Goal: Complete application form

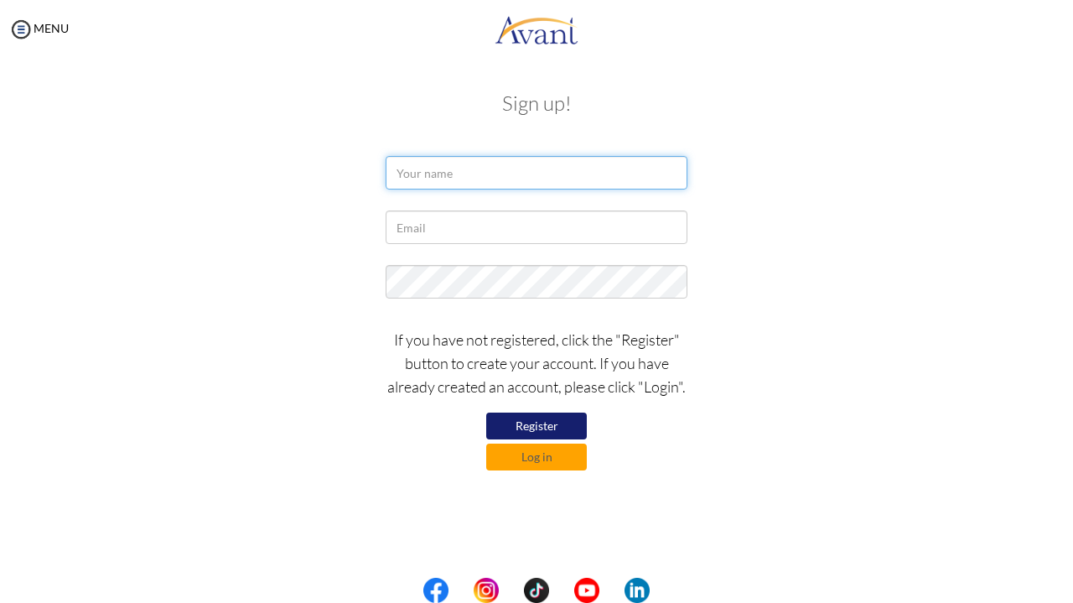
click at [439, 184] on input "text" at bounding box center [537, 173] width 302 height 34
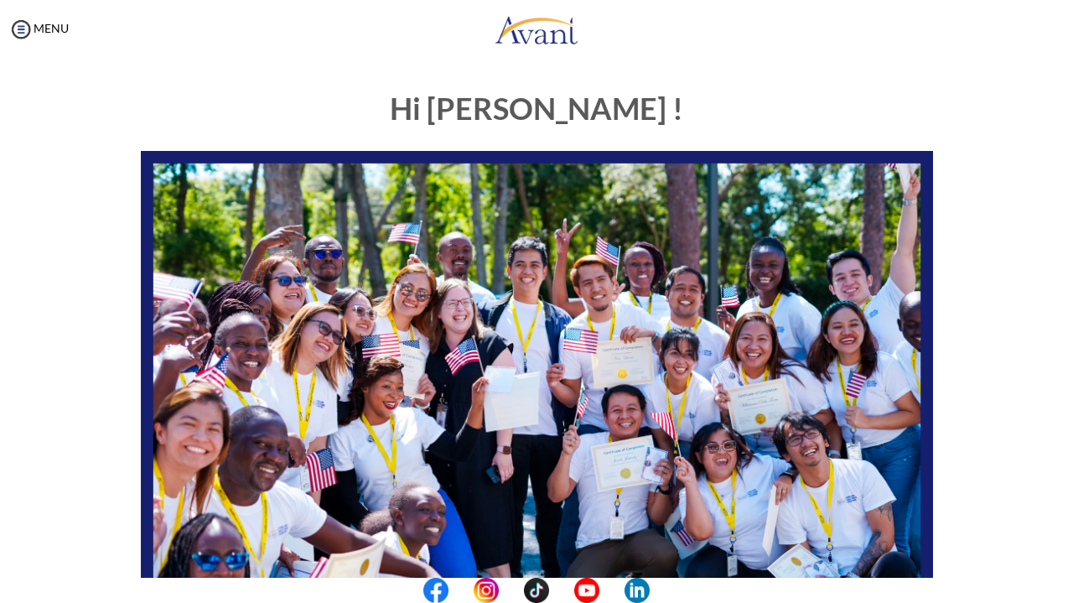
click at [830, 495] on img at bounding box center [537, 374] width 793 height 446
click at [877, 361] on img at bounding box center [537, 374] width 793 height 446
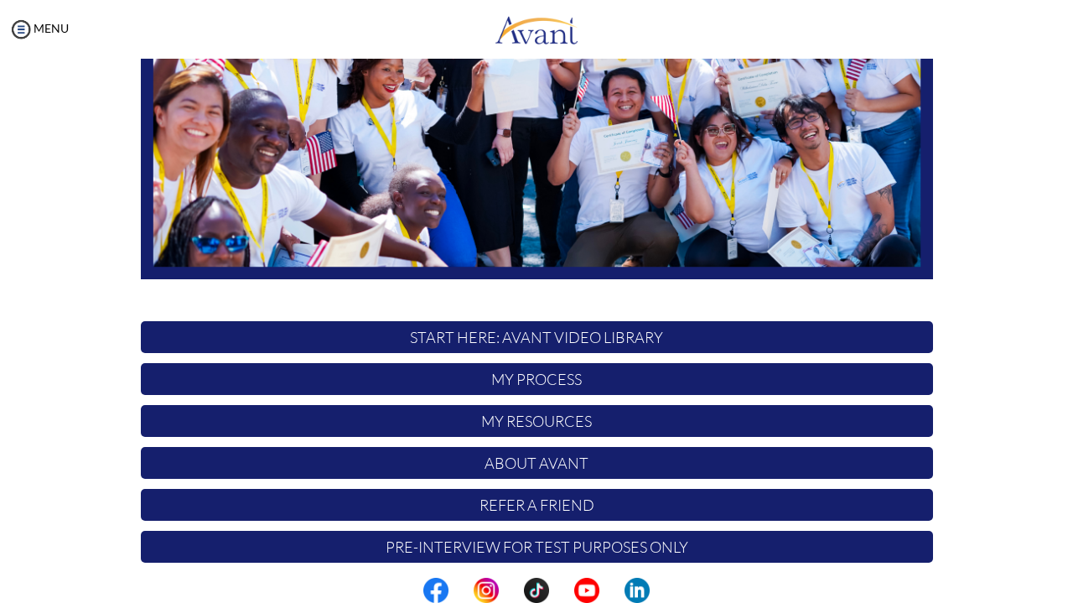
scroll to position [329, 0]
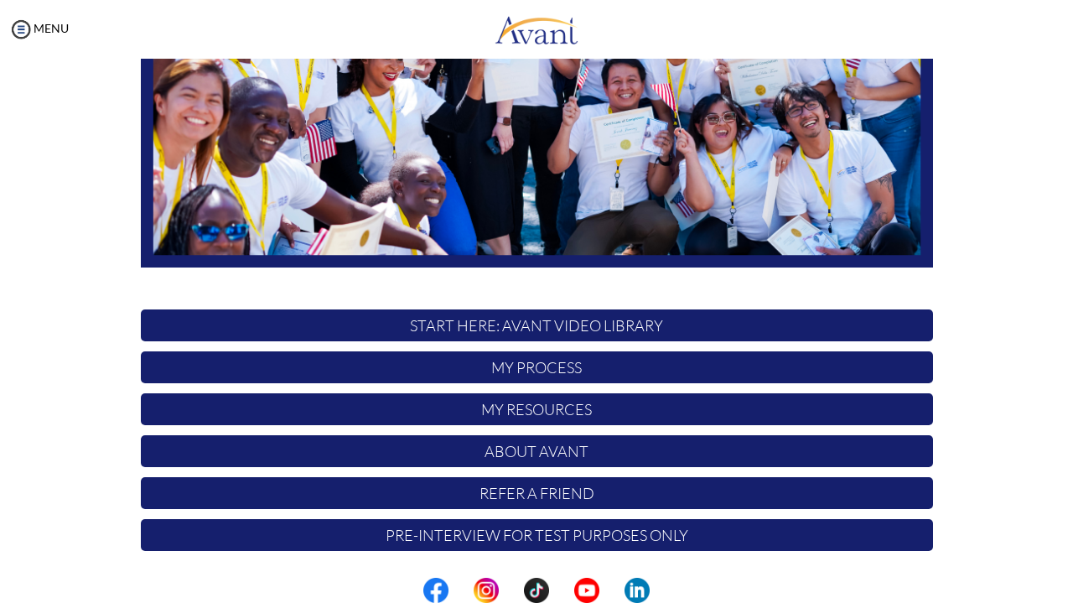
click at [816, 537] on p "Pre-Interview for test purposes only" at bounding box center [537, 535] width 793 height 32
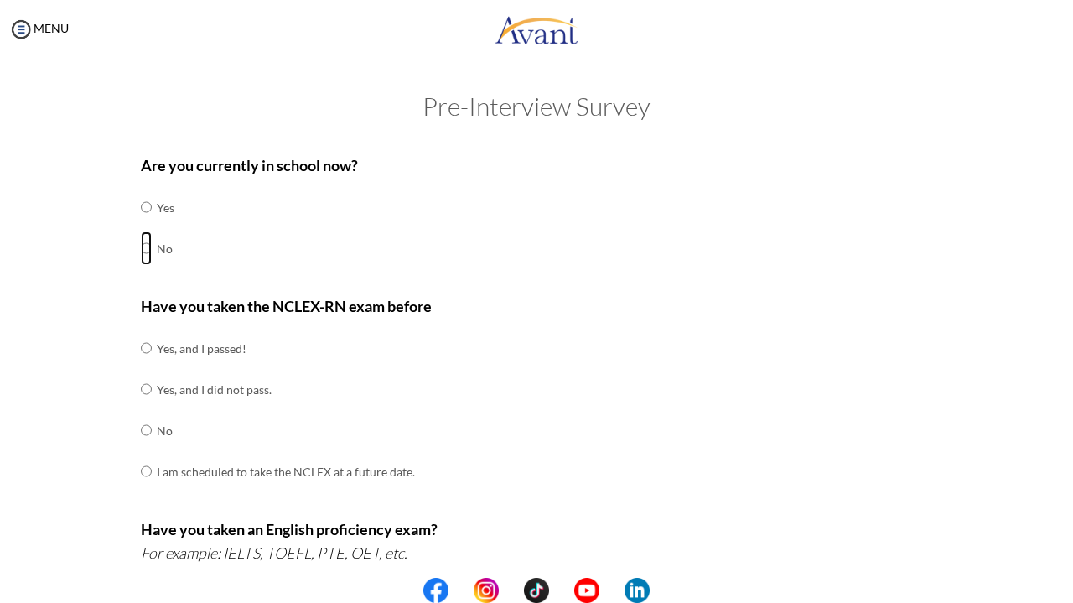
click at [141, 224] on input "radio" at bounding box center [146, 207] width 11 height 34
radio input "true"
click at [143, 365] on input "radio" at bounding box center [146, 348] width 11 height 34
radio input "true"
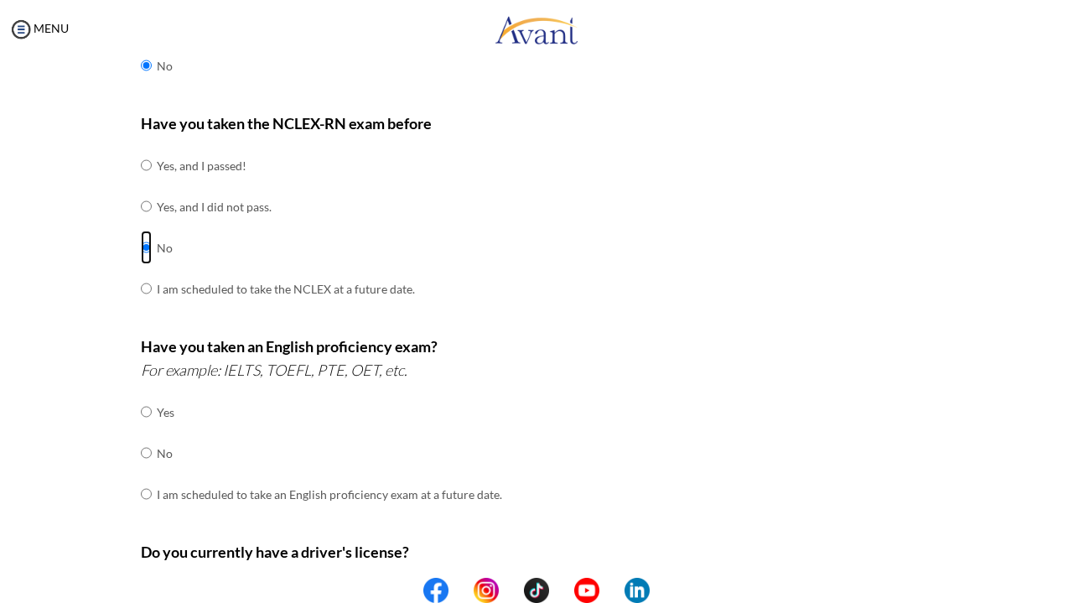
scroll to position [205, 0]
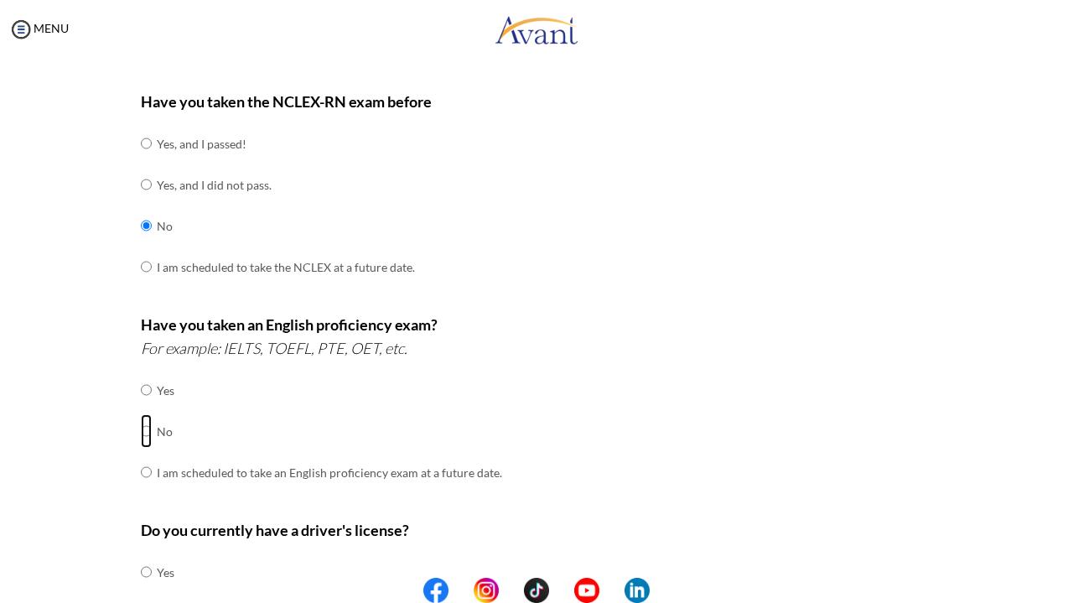
click at [144, 407] on input "radio" at bounding box center [146, 390] width 11 height 34
radio input "true"
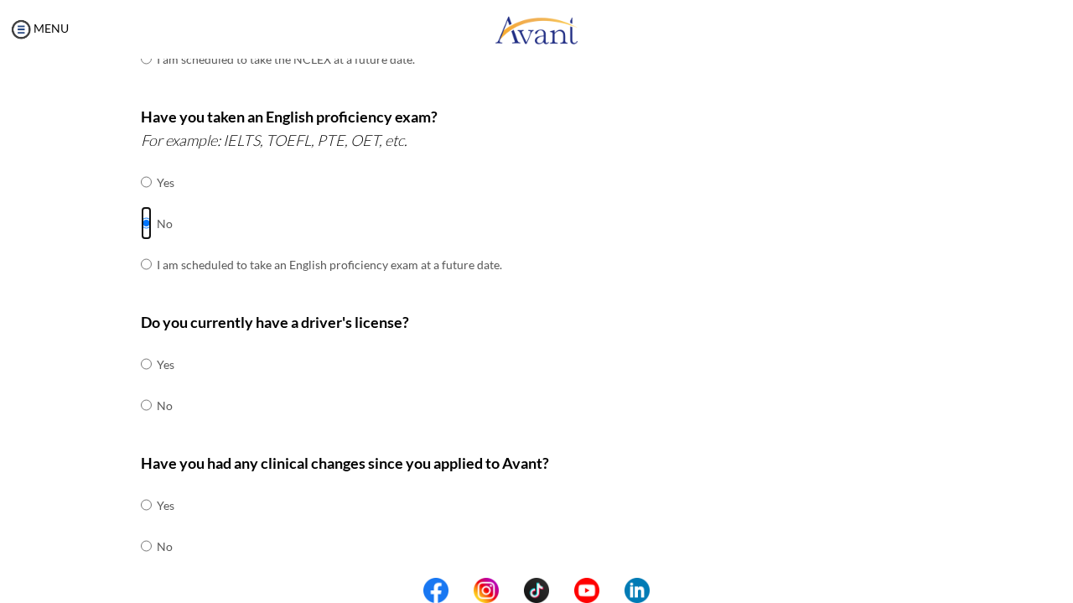
scroll to position [418, 0]
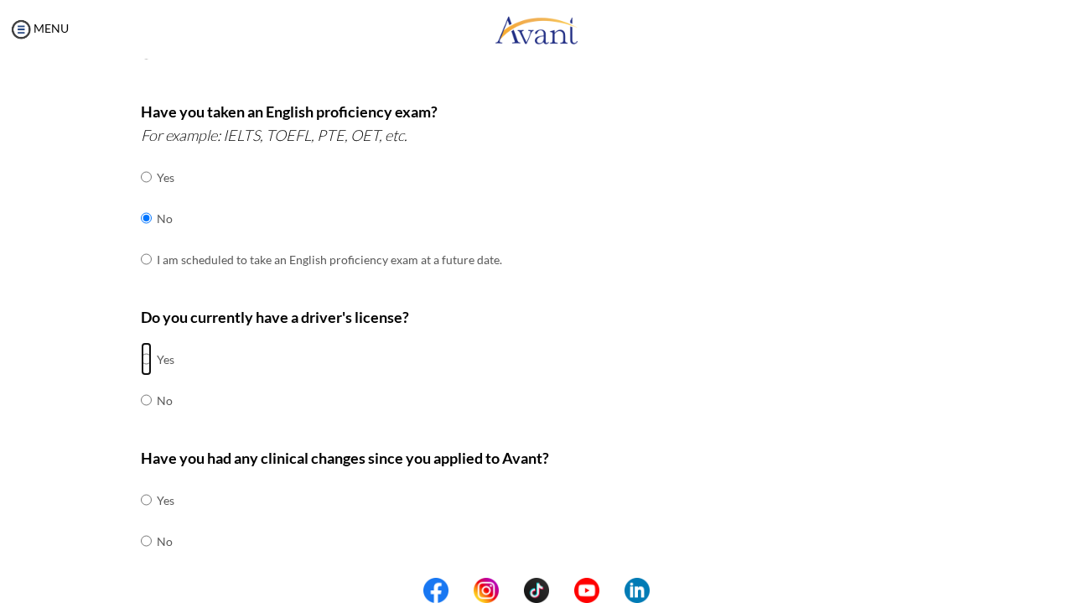
click at [144, 357] on input "radio" at bounding box center [146, 359] width 11 height 34
radio input "true"
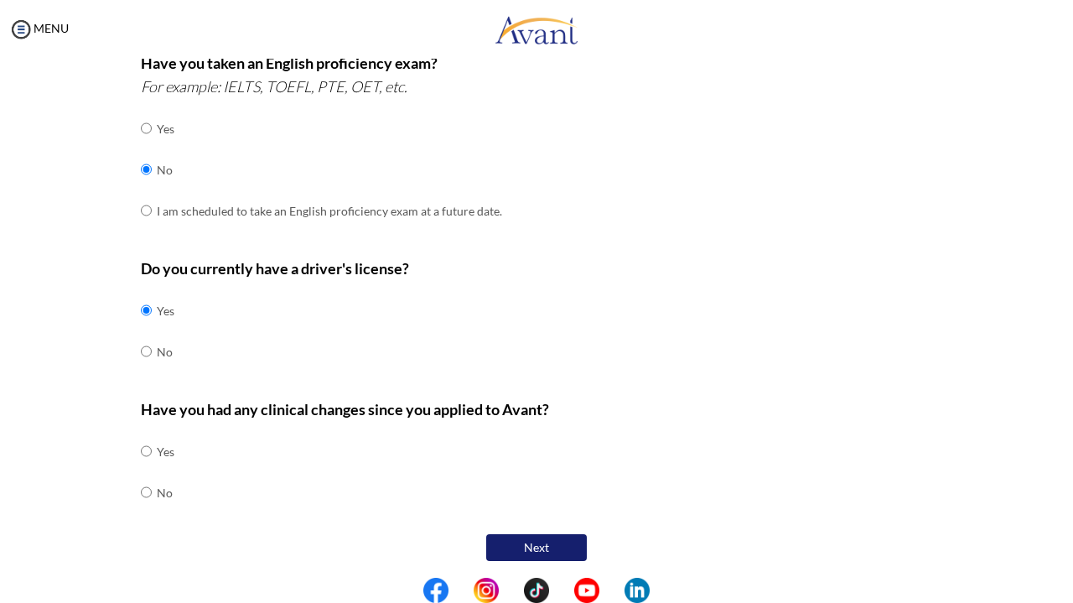
click at [141, 468] on input "radio" at bounding box center [146, 451] width 11 height 34
radio input "true"
click at [548, 544] on button "Next" at bounding box center [536, 547] width 101 height 27
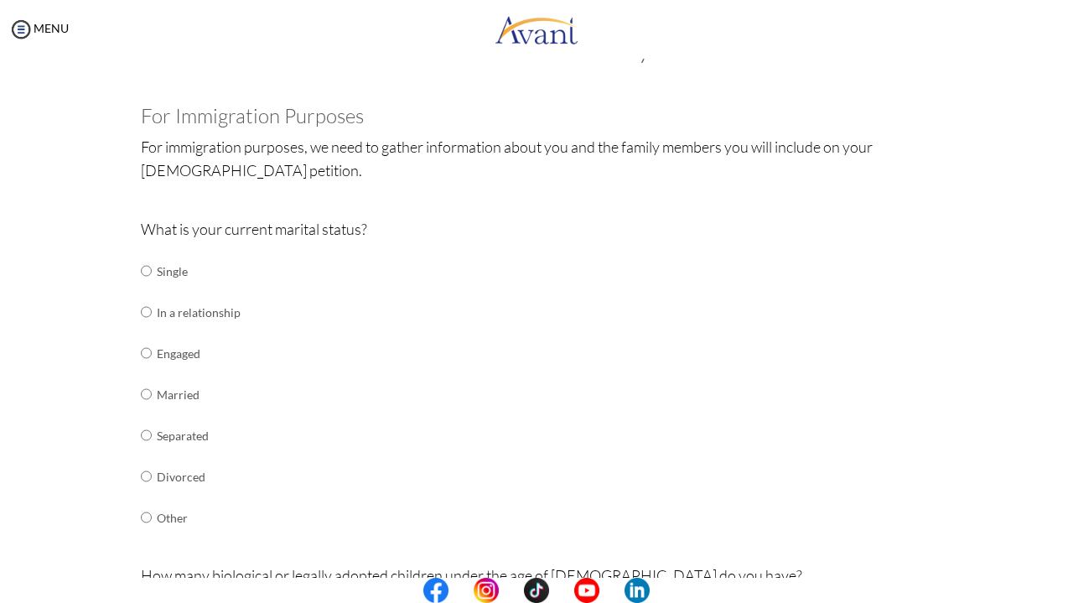
scroll to position [58, 0]
click at [143, 267] on input "radio" at bounding box center [146, 270] width 11 height 34
radio input "true"
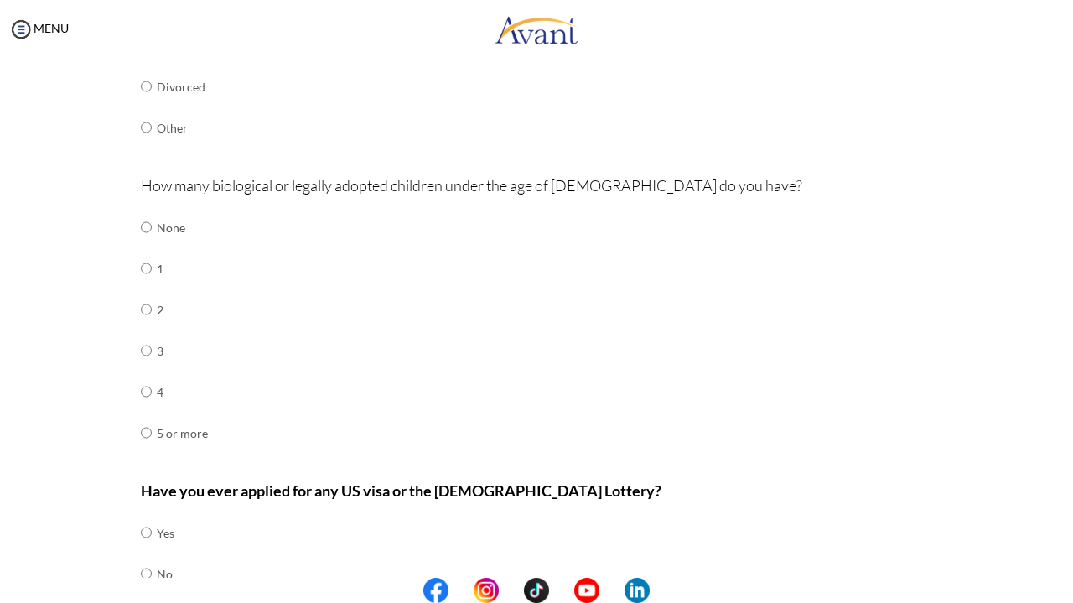
scroll to position [448, 0]
click at [141, 221] on input "radio" at bounding box center [146, 227] width 11 height 34
radio input "true"
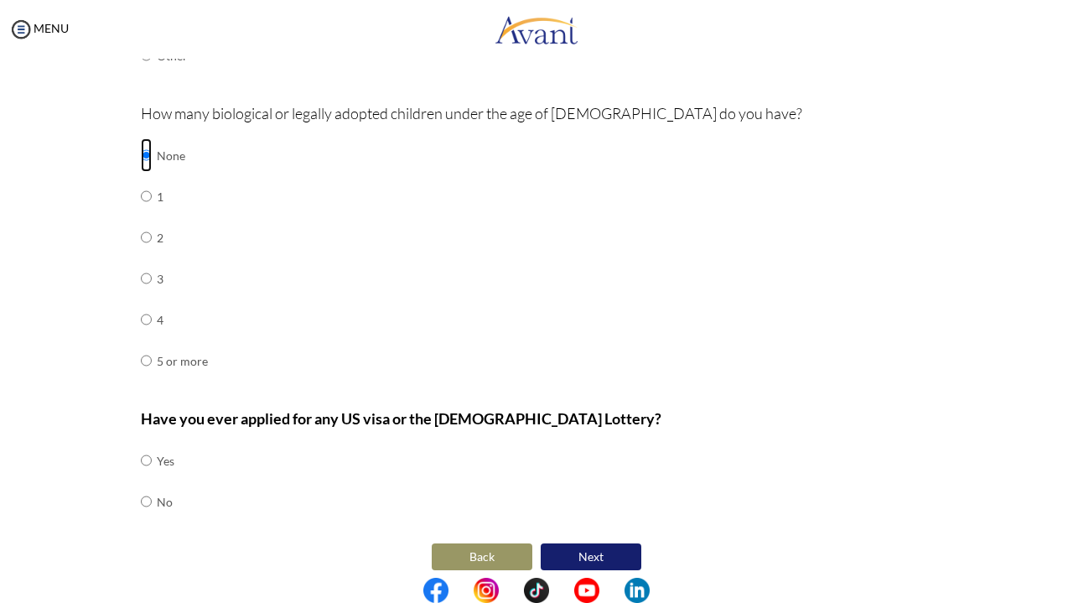
scroll to position [528, 0]
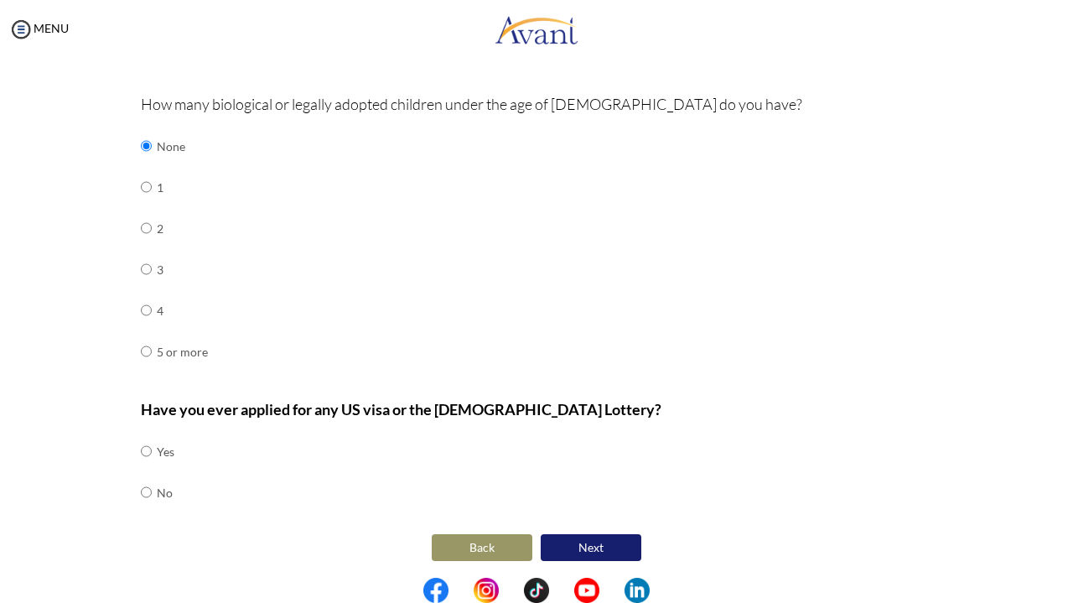
click at [141, 451] on input "radio" at bounding box center [146, 451] width 11 height 34
radio input "true"
click at [569, 551] on button "Next" at bounding box center [591, 547] width 101 height 27
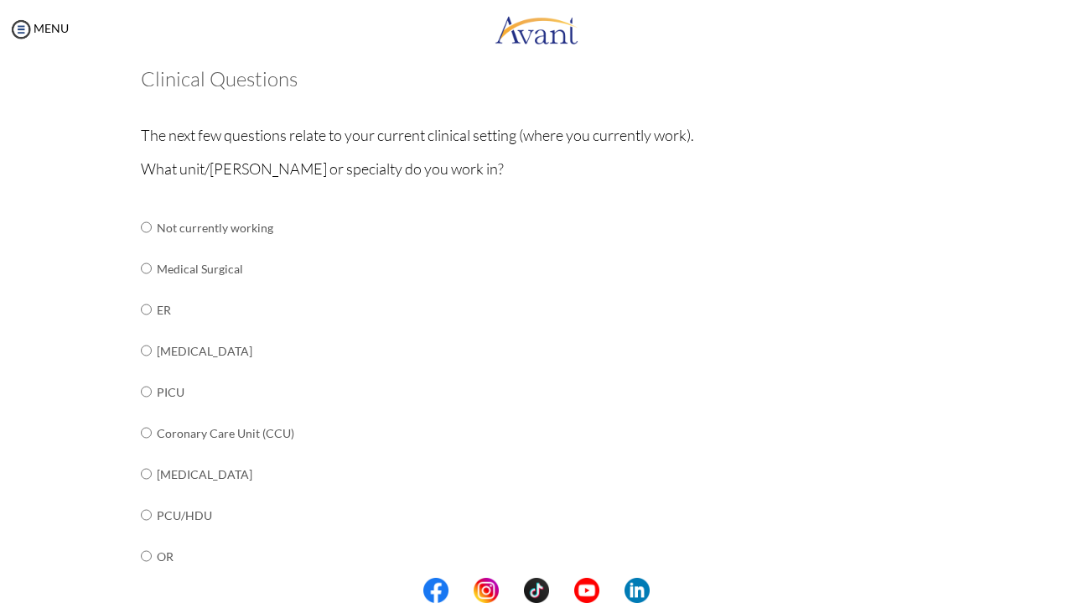
scroll to position [96, 0]
click at [141, 242] on input "radio" at bounding box center [146, 226] width 11 height 34
radio input "true"
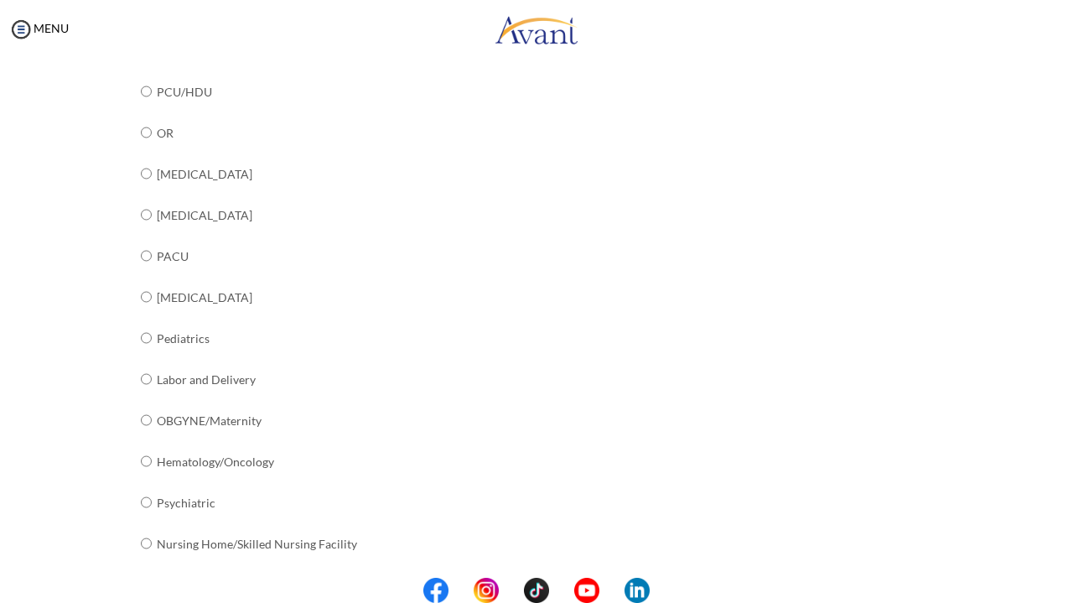
scroll to position [608, 0]
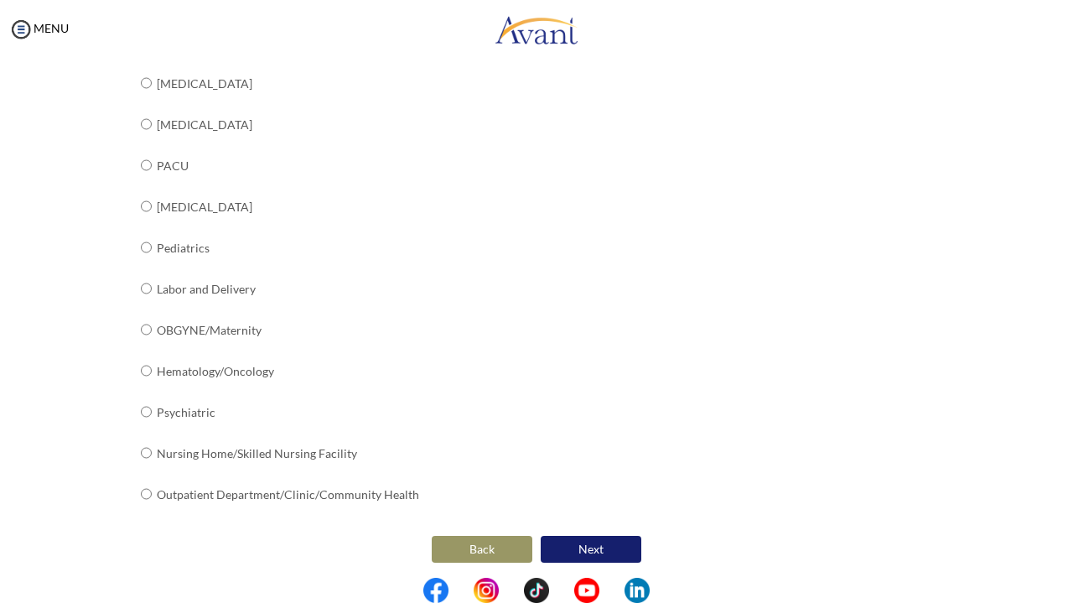
click at [572, 554] on button "Next" at bounding box center [591, 549] width 101 height 27
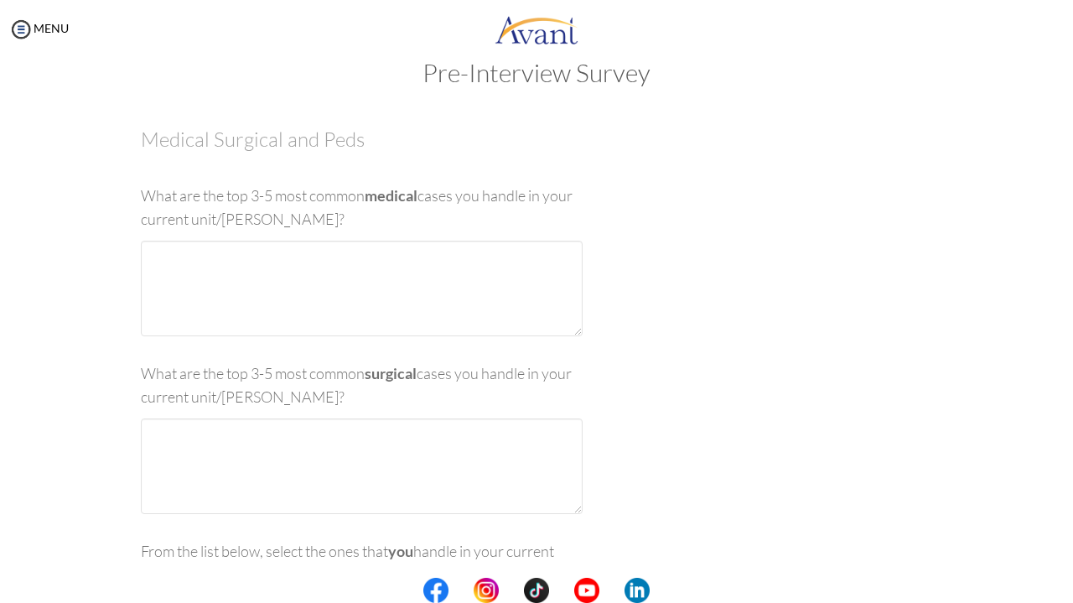
scroll to position [34, 0]
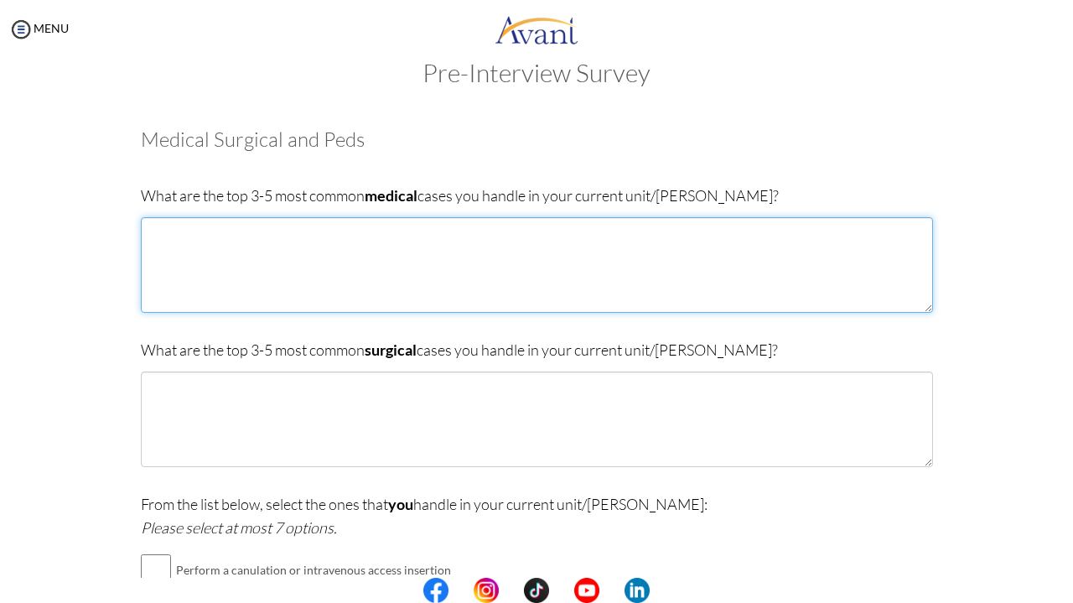
click at [508, 236] on textarea at bounding box center [537, 265] width 793 height 96
click at [176, 236] on textarea at bounding box center [537, 265] width 793 height 96
type textarea "heart conditions such heart failure diabetes hypertension"
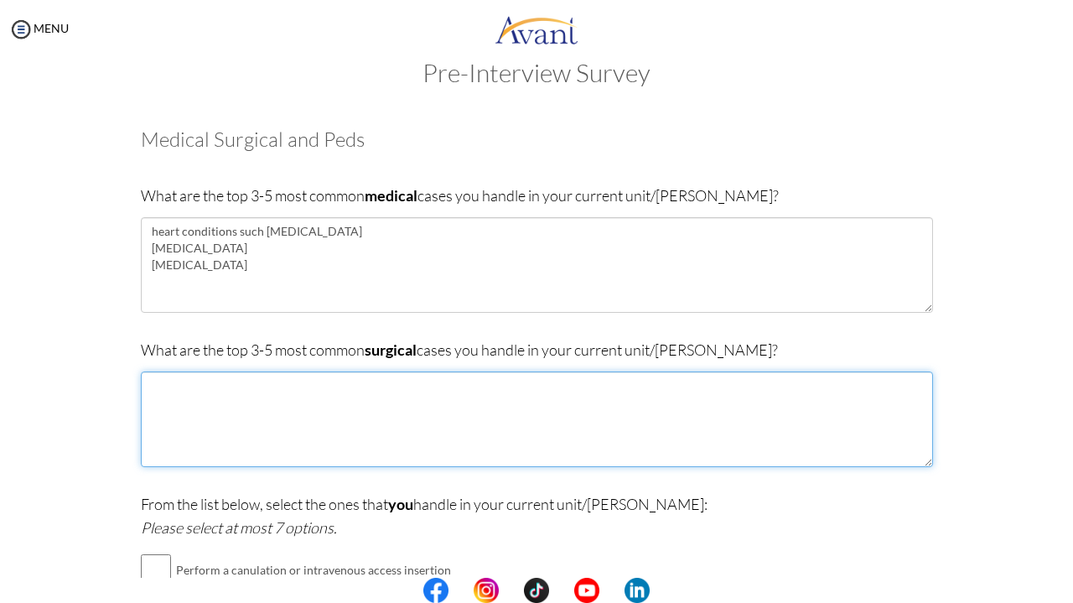
click at [159, 385] on textarea at bounding box center [537, 420] width 793 height 96
click at [164, 403] on textarea "colostomy" at bounding box center [537, 420] width 793 height 96
click at [171, 403] on textarea "colostomy orthopaedics cases" at bounding box center [537, 420] width 793 height 96
click at [257, 403] on textarea "colostomy orthopaedics cases" at bounding box center [537, 420] width 793 height 96
click at [192, 408] on textarea "colostomy orthopaedics cases" at bounding box center [537, 420] width 793 height 96
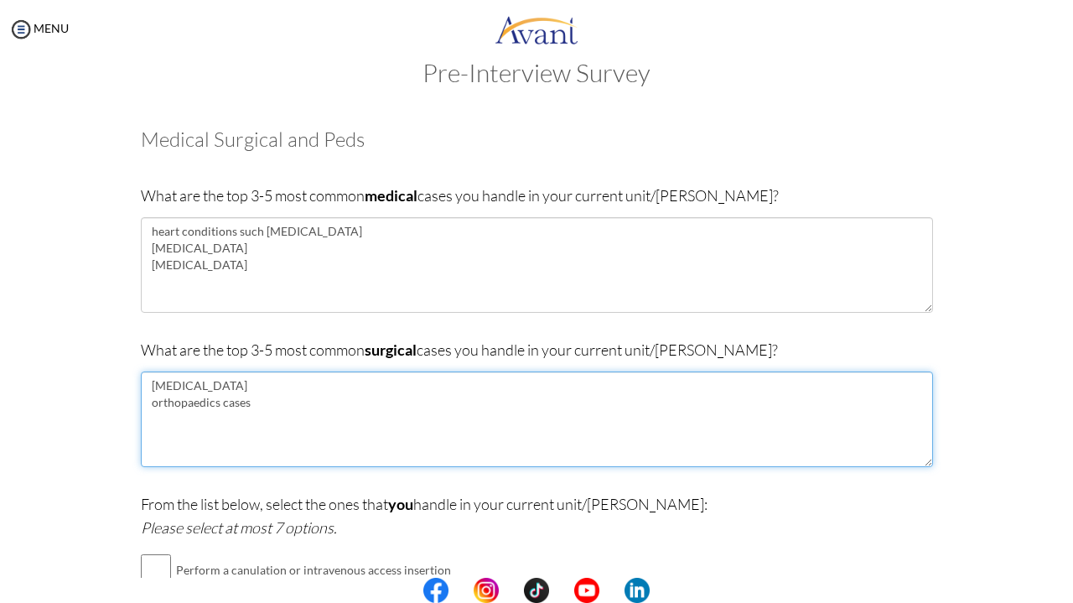
click at [192, 408] on textarea "colostomy orthopaedics cases" at bounding box center [537, 420] width 793 height 96
click at [231, 405] on textarea "colostomy orthopedic cases" at bounding box center [537, 420] width 793 height 96
type textarea "colostomy orthopedic cases such as fractures burns"
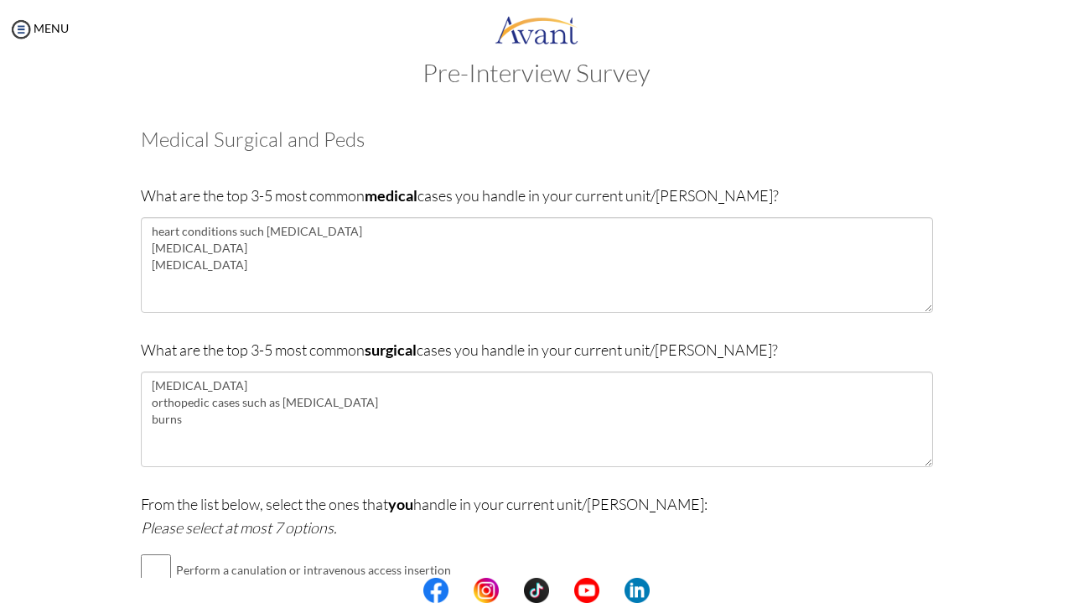
click at [829, 493] on p "From the list below, select the ones that you handle in your current unit/ward:…" at bounding box center [537, 515] width 793 height 47
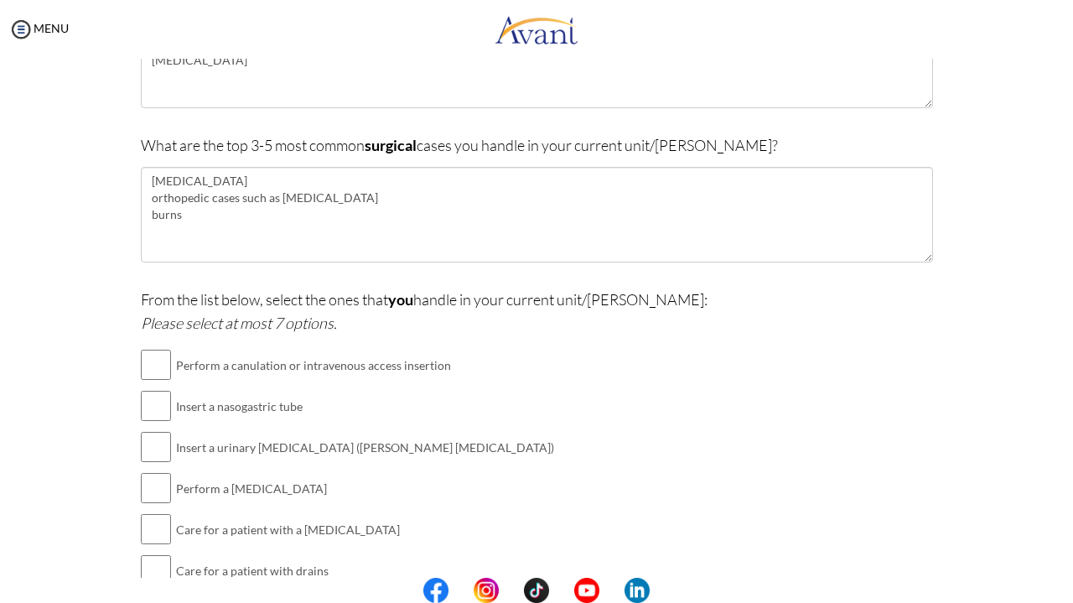
scroll to position [250, 0]
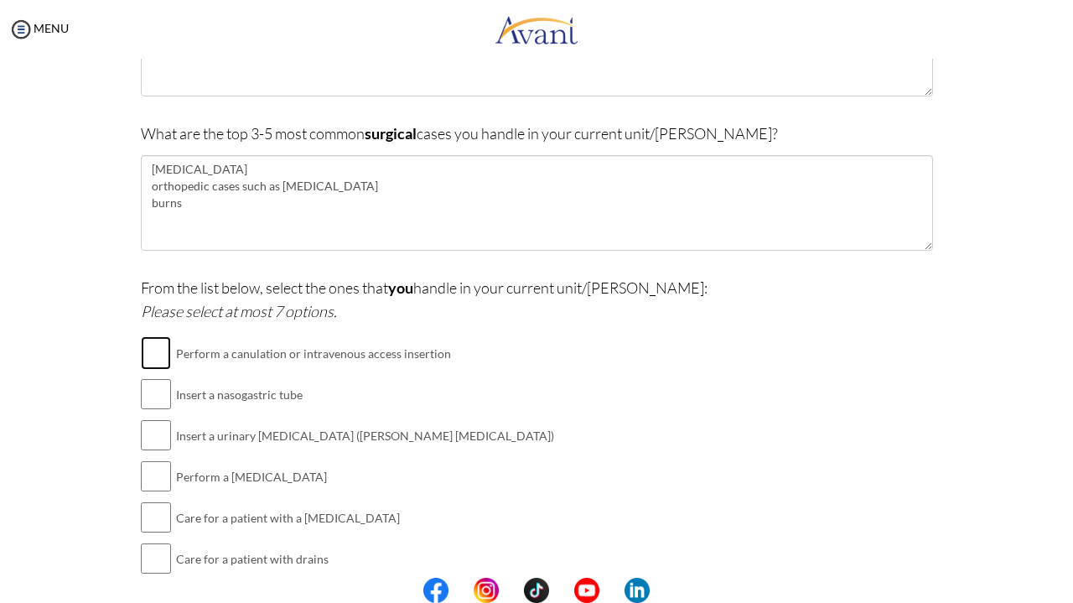
click at [147, 362] on input "checkbox" at bounding box center [156, 353] width 30 height 34
checkbox input "true"
click at [154, 398] on input "checkbox" at bounding box center [156, 394] width 30 height 34
checkbox input "true"
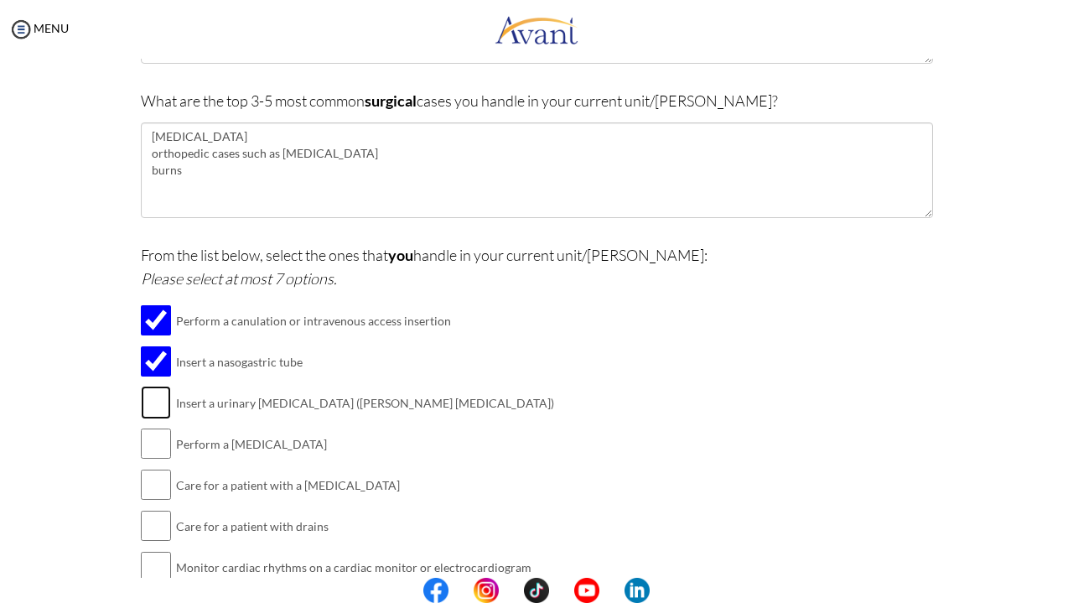
click at [148, 403] on input "checkbox" at bounding box center [156, 403] width 30 height 34
checkbox input "true"
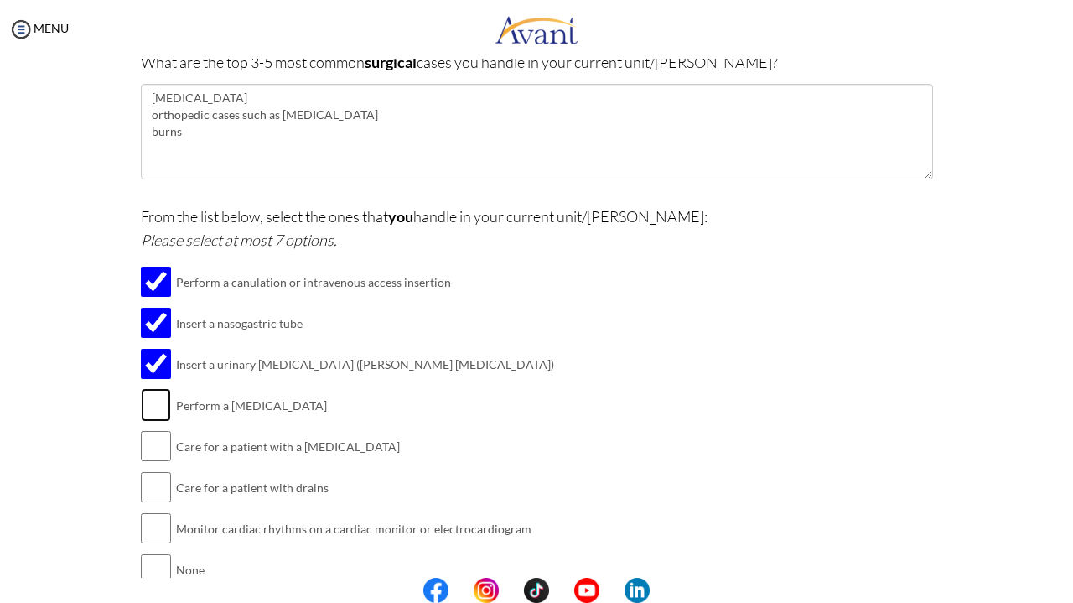
click at [149, 405] on input "checkbox" at bounding box center [156, 405] width 30 height 34
checkbox input "true"
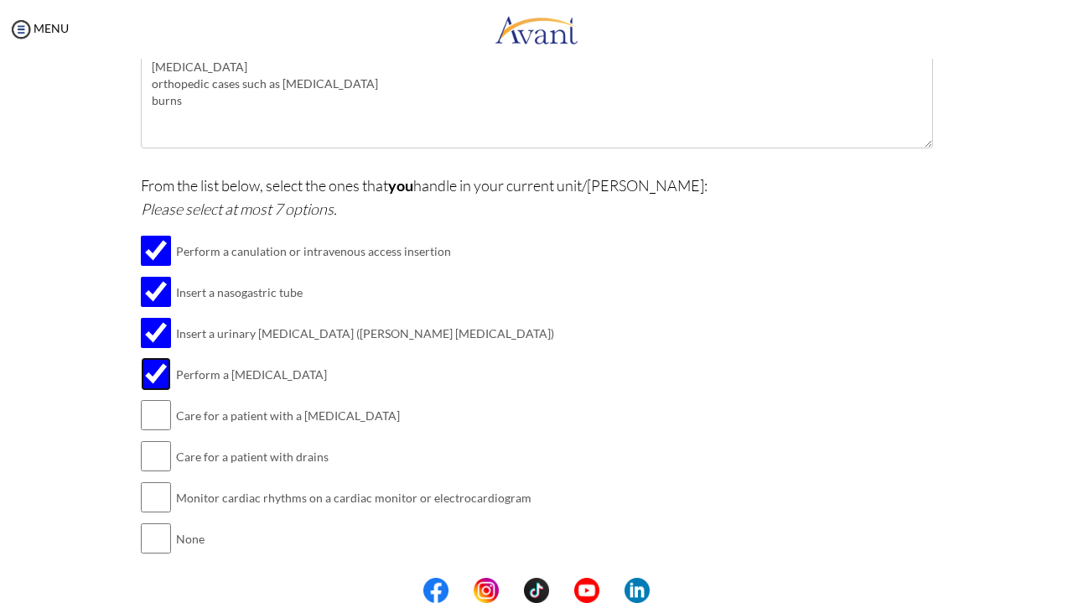
scroll to position [362, 0]
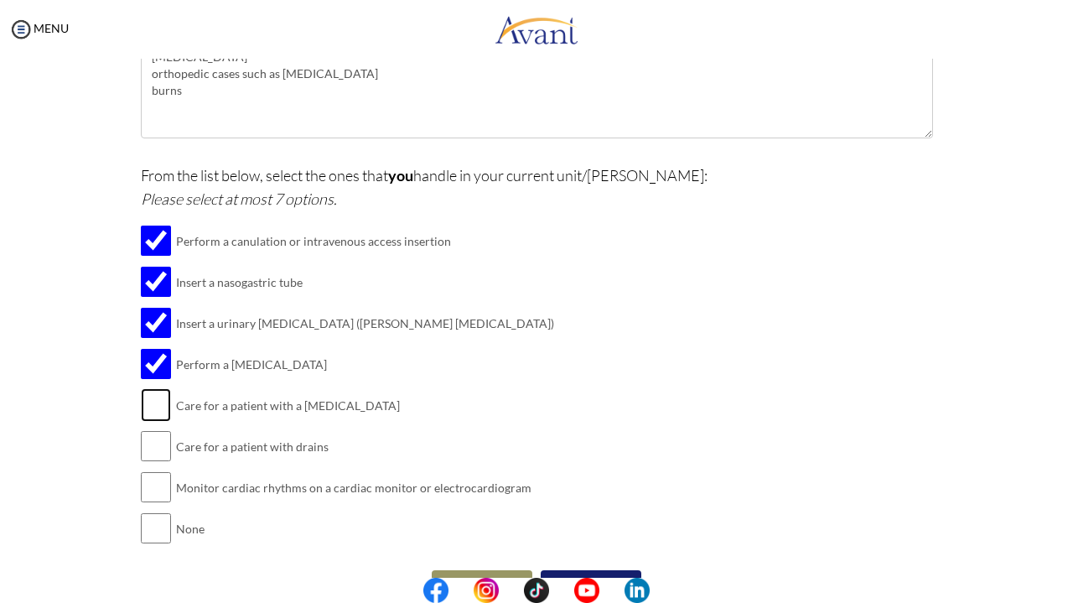
click at [148, 400] on input "checkbox" at bounding box center [156, 405] width 30 height 34
checkbox input "true"
click at [148, 436] on input "checkbox" at bounding box center [156, 446] width 30 height 34
checkbox input "true"
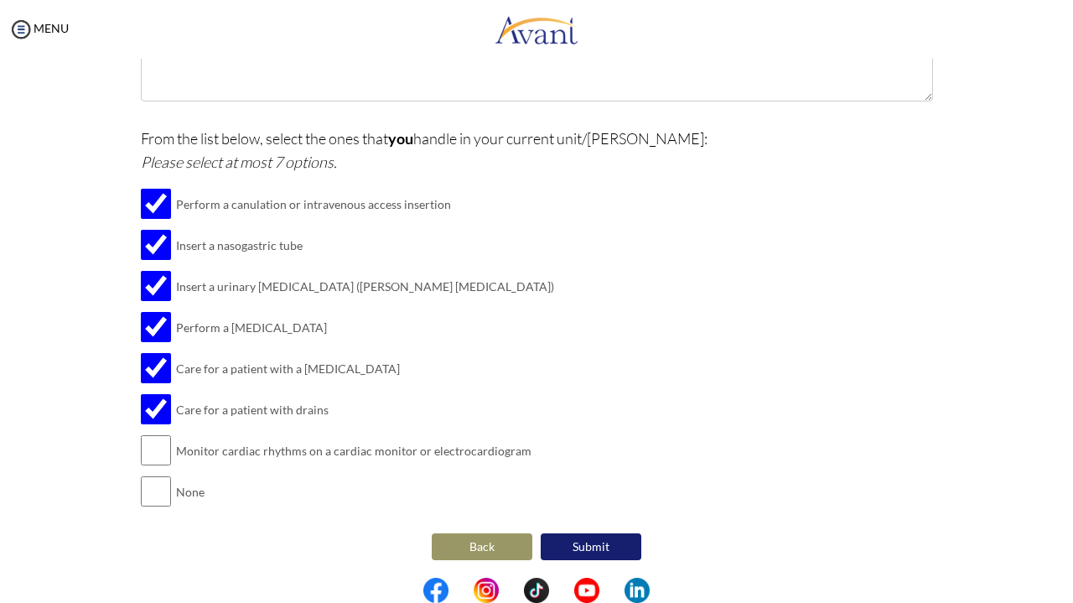
click at [149, 439] on input "checkbox" at bounding box center [156, 451] width 30 height 34
checkbox input "true"
click at [619, 553] on button "Submit" at bounding box center [591, 546] width 101 height 27
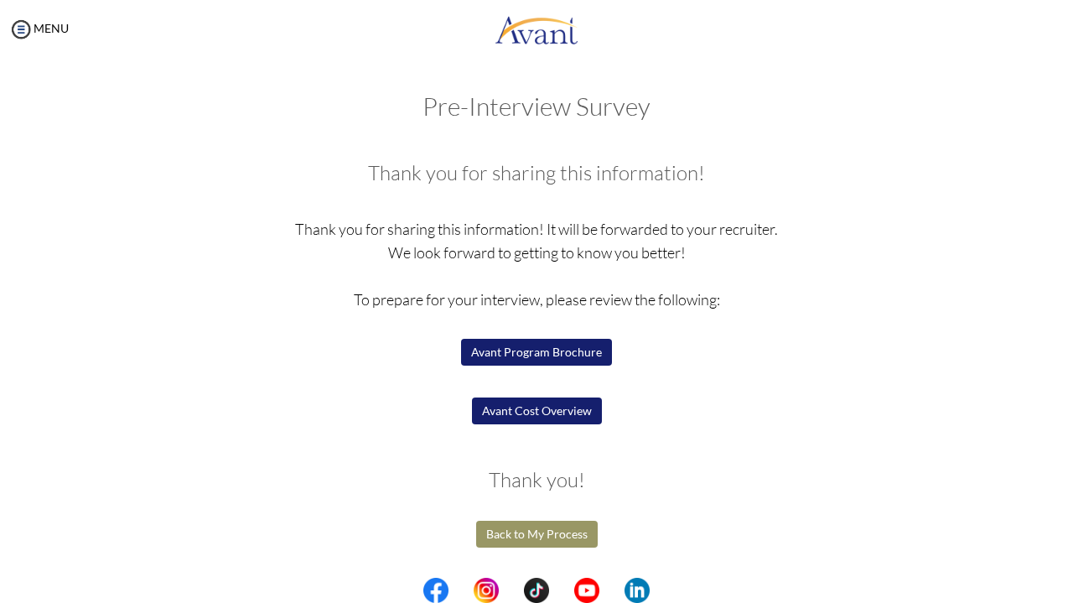
click at [572, 359] on button "Avant Program Brochure" at bounding box center [536, 352] width 151 height 27
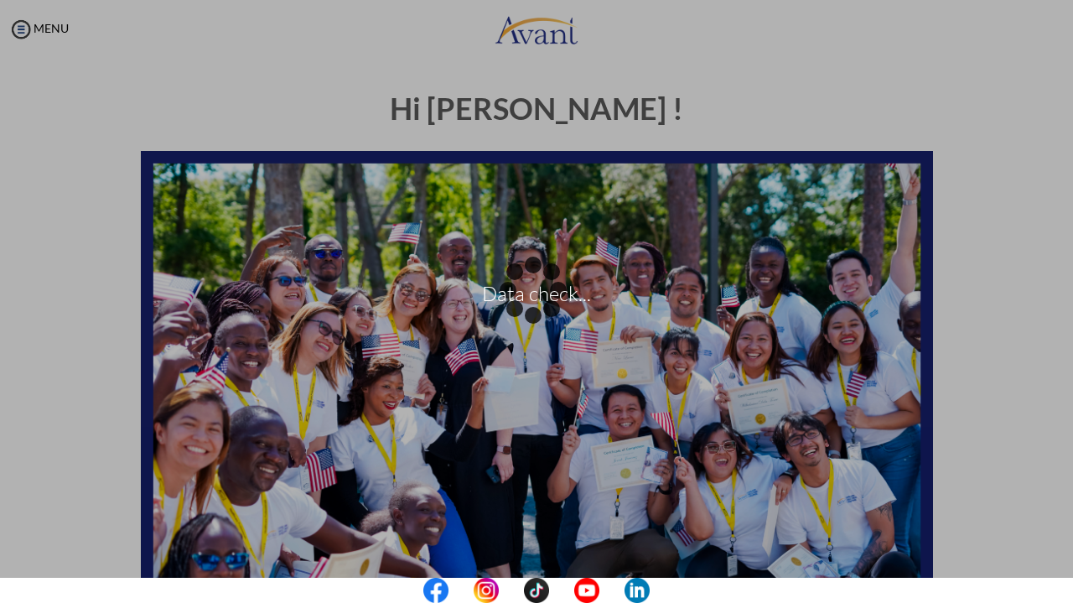
click at [548, 314] on div "Data check..." at bounding box center [536, 301] width 23 height 23
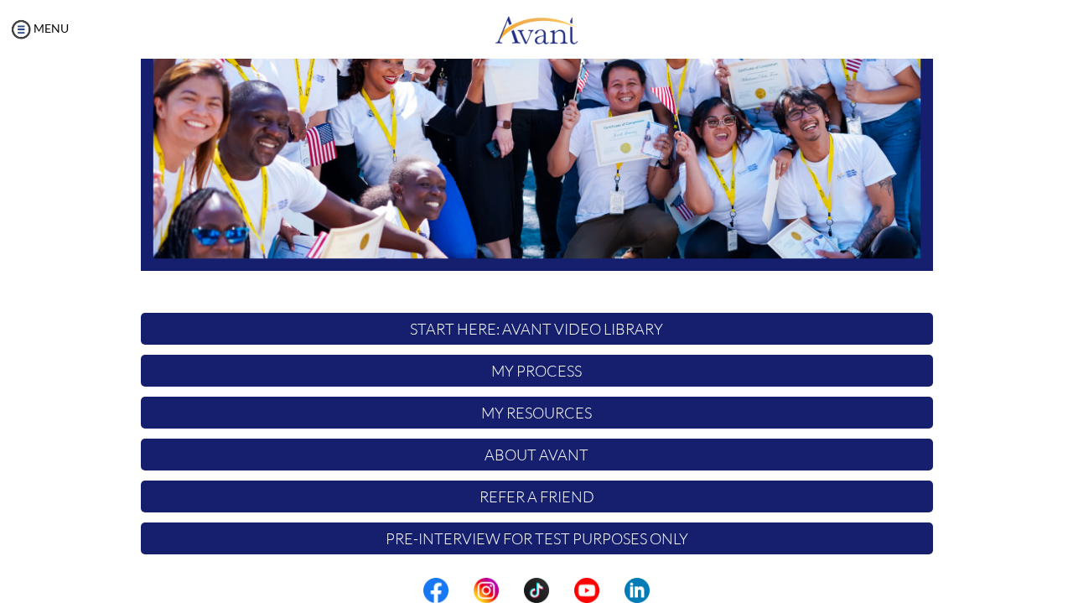
scroll to position [329, 0]
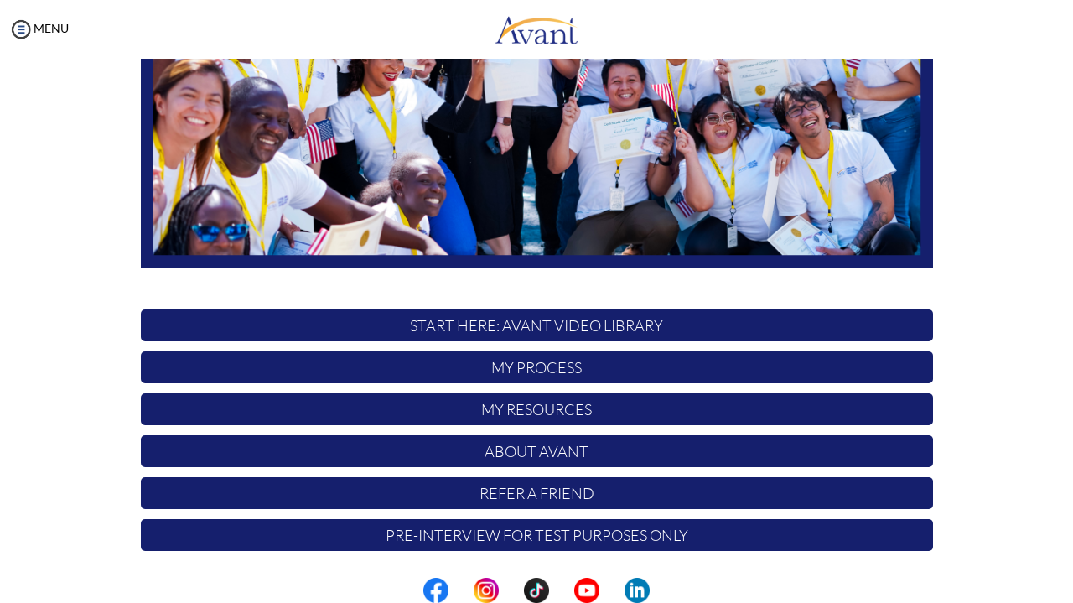
click at [817, 415] on p "My Resources" at bounding box center [537, 409] width 793 height 32
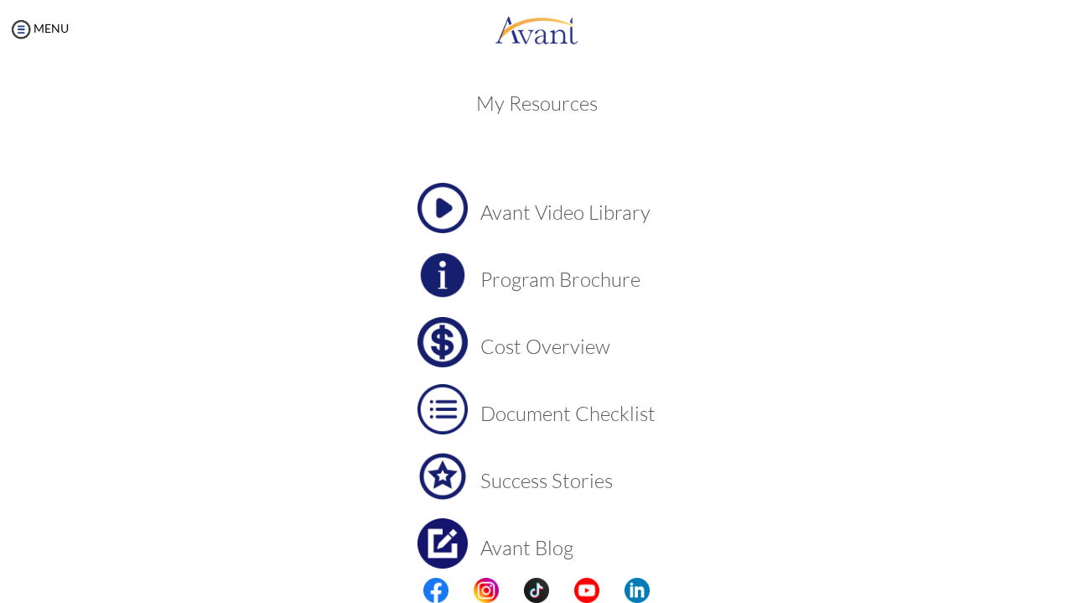
click at [614, 480] on h3 "Success Stories" at bounding box center [568, 481] width 175 height 22
click at [533, 275] on h3 "Program Brochure" at bounding box center [568, 279] width 175 height 22
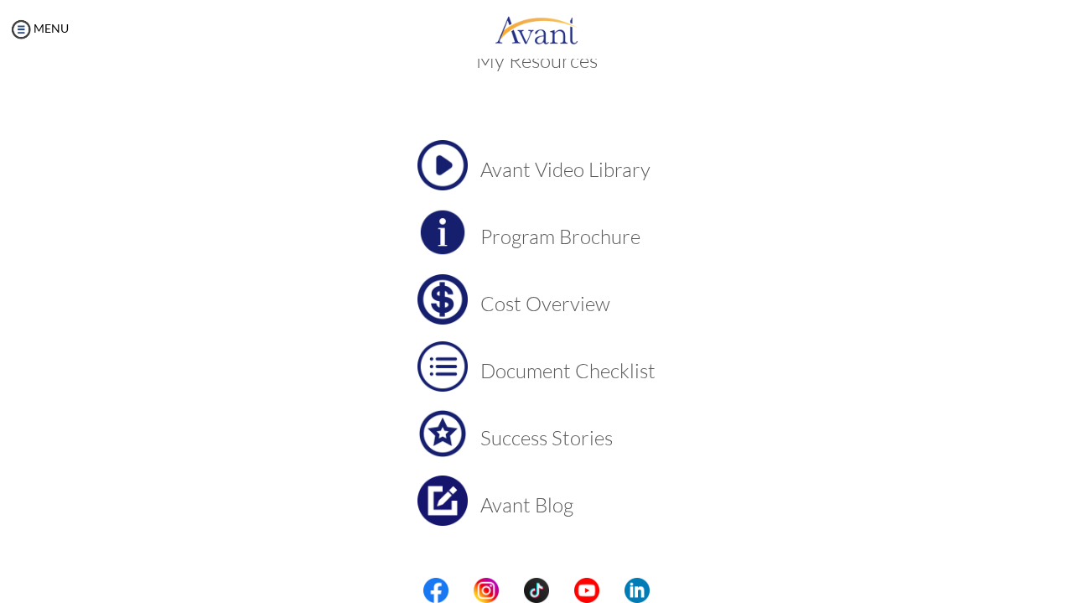
scroll to position [39, 0]
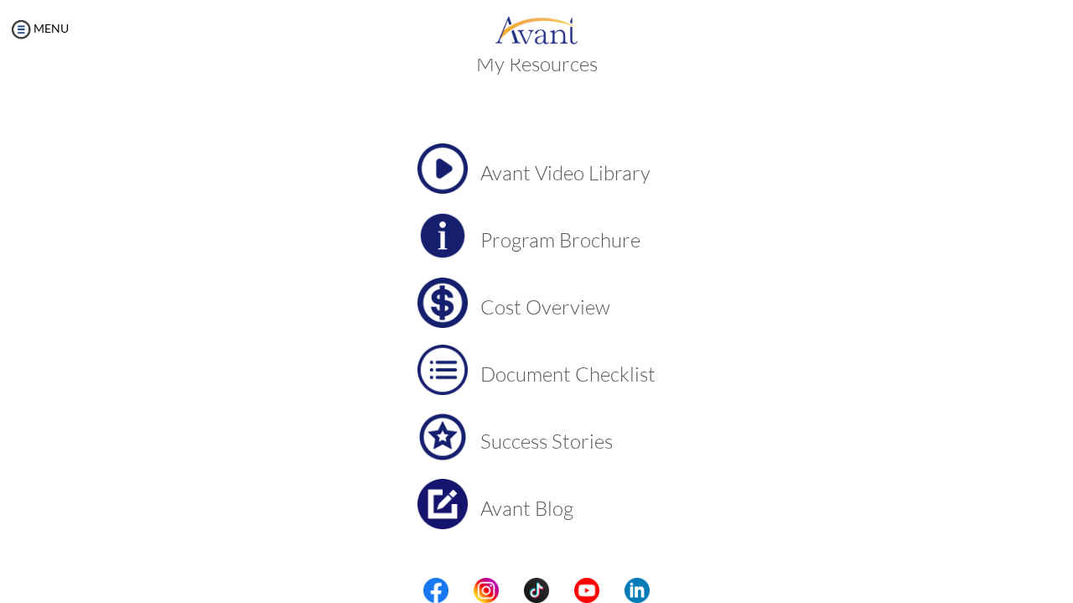
click at [594, 311] on h3 "Cost Overview" at bounding box center [568, 307] width 175 height 22
click at [512, 365] on h3 "Document Checklist" at bounding box center [568, 374] width 175 height 22
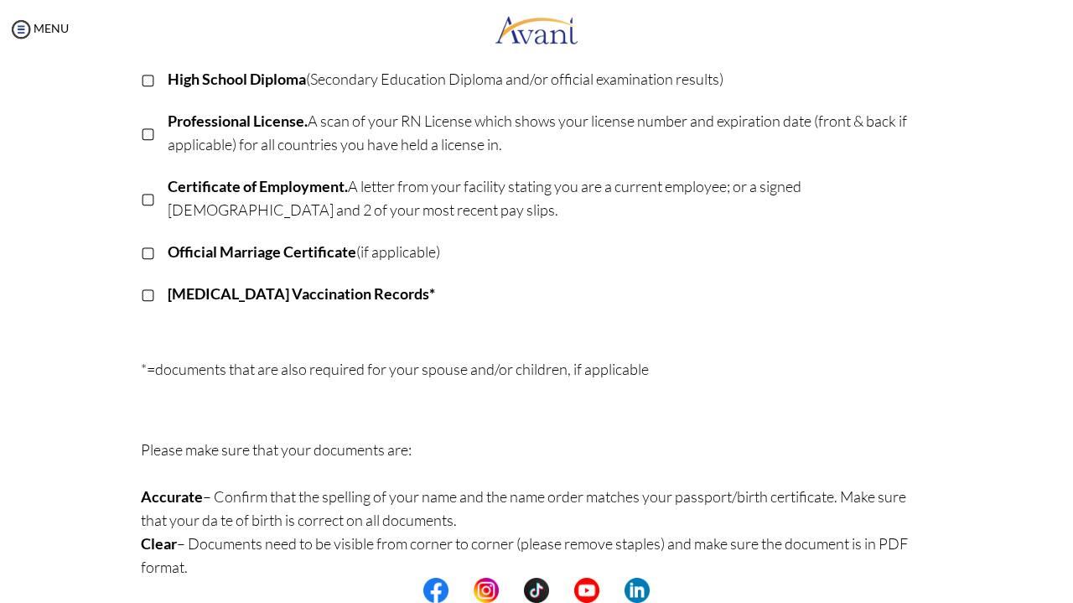
scroll to position [429, 0]
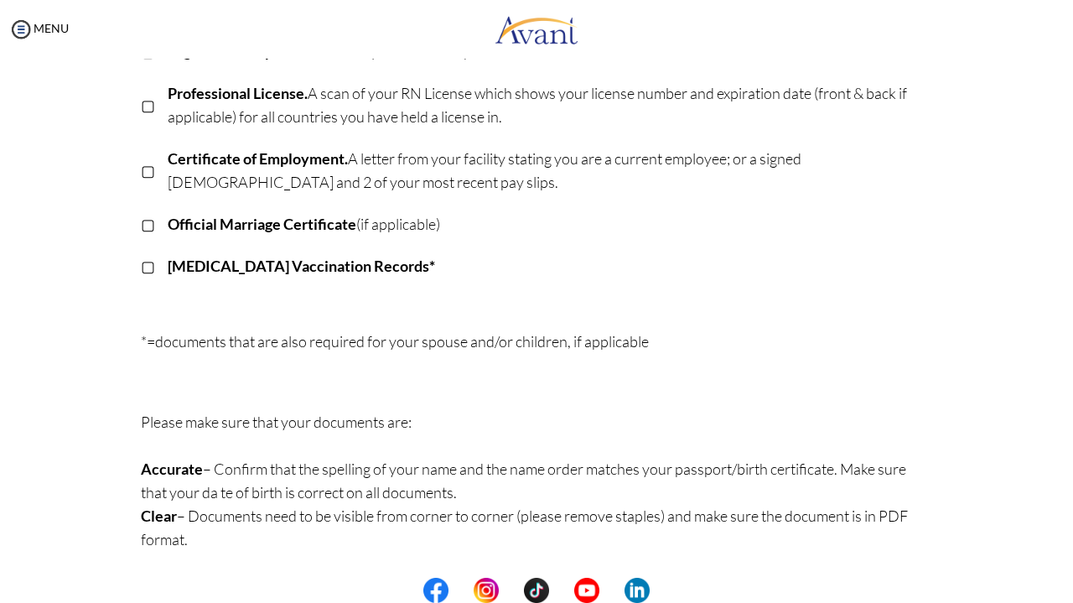
click at [823, 344] on p "*=documents that are also required for your spouse and/or children, if applicab…" at bounding box center [537, 365] width 793 height 70
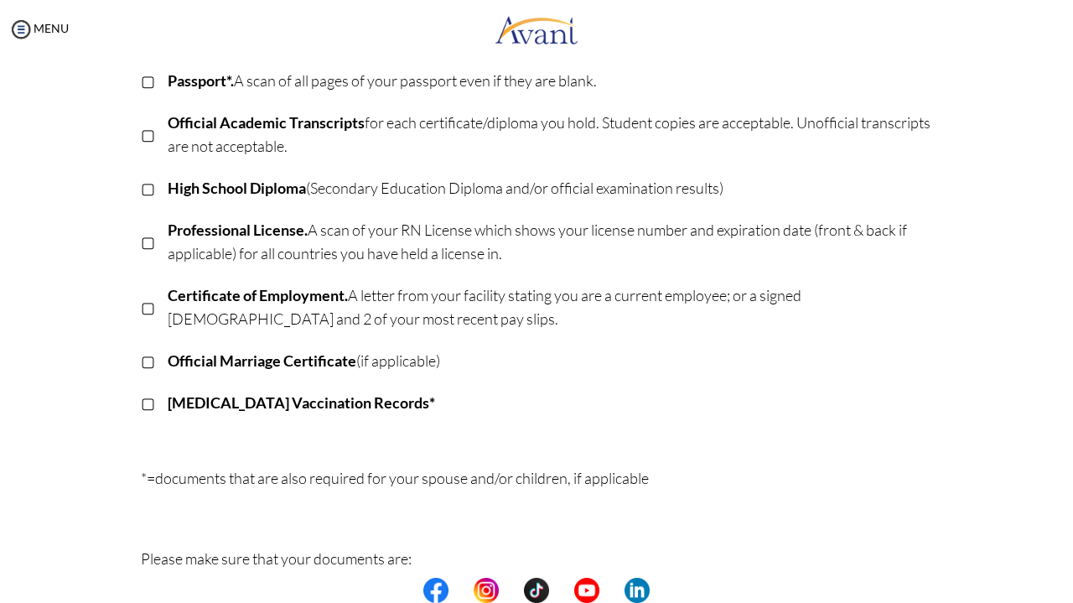
click at [795, 420] on td "[MEDICAL_DATA] Vaccination Records*" at bounding box center [551, 403] width 766 height 42
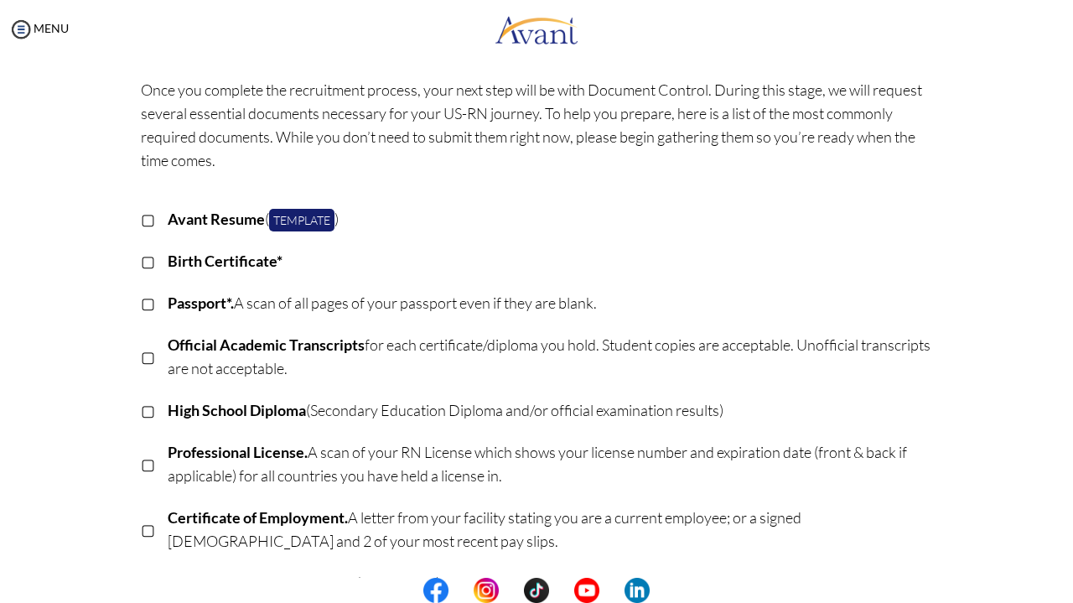
scroll to position [0, 0]
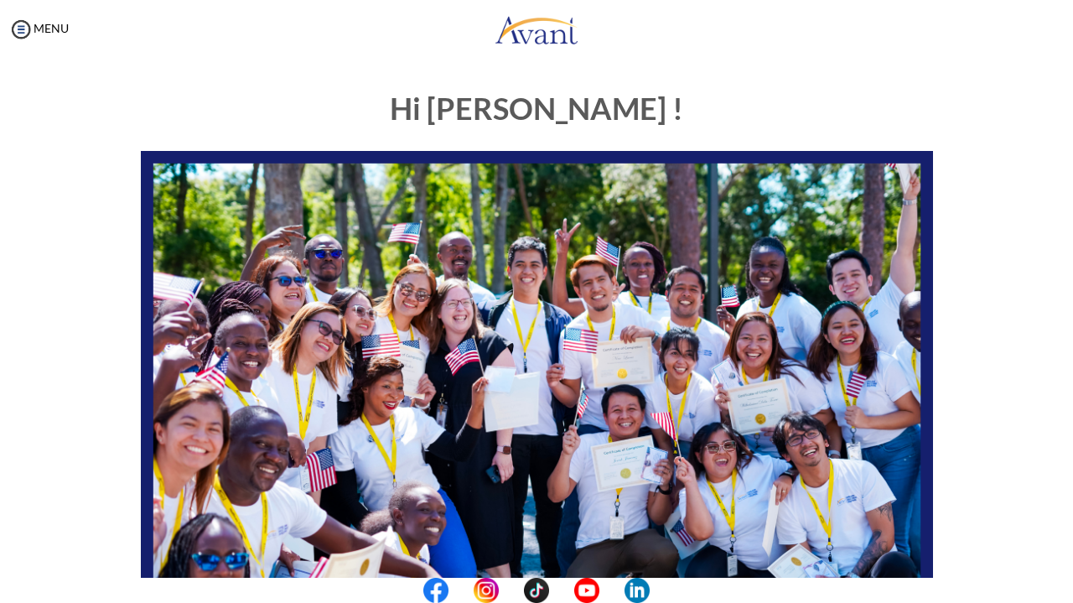
click at [945, 407] on div "Hi [PERSON_NAME] ! START HERE: Avant Video Library My Process My Resources Abou…" at bounding box center [536, 482] width 981 height 814
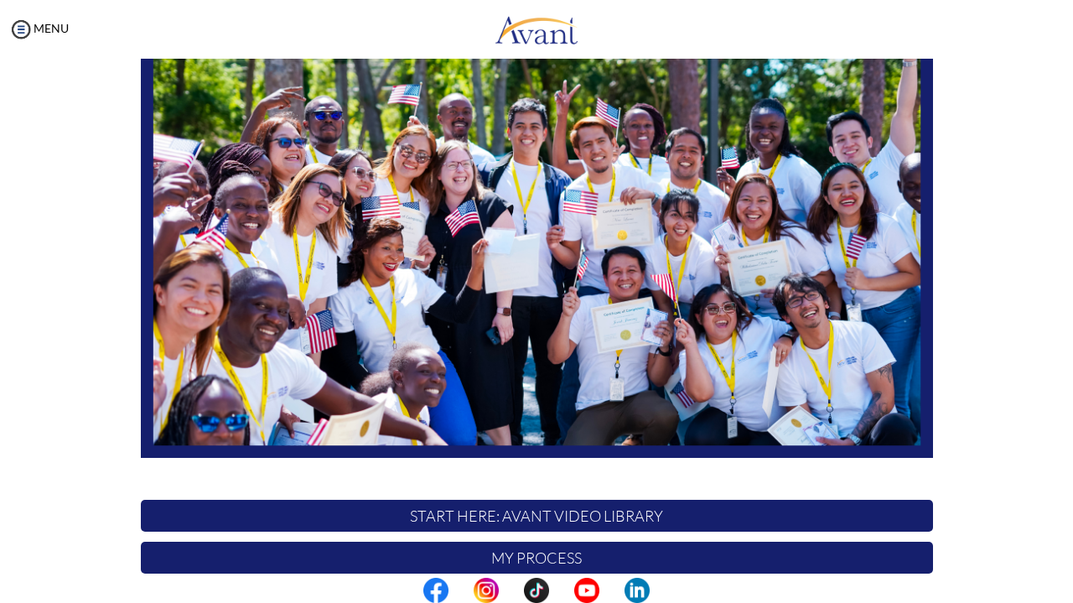
scroll to position [329, 0]
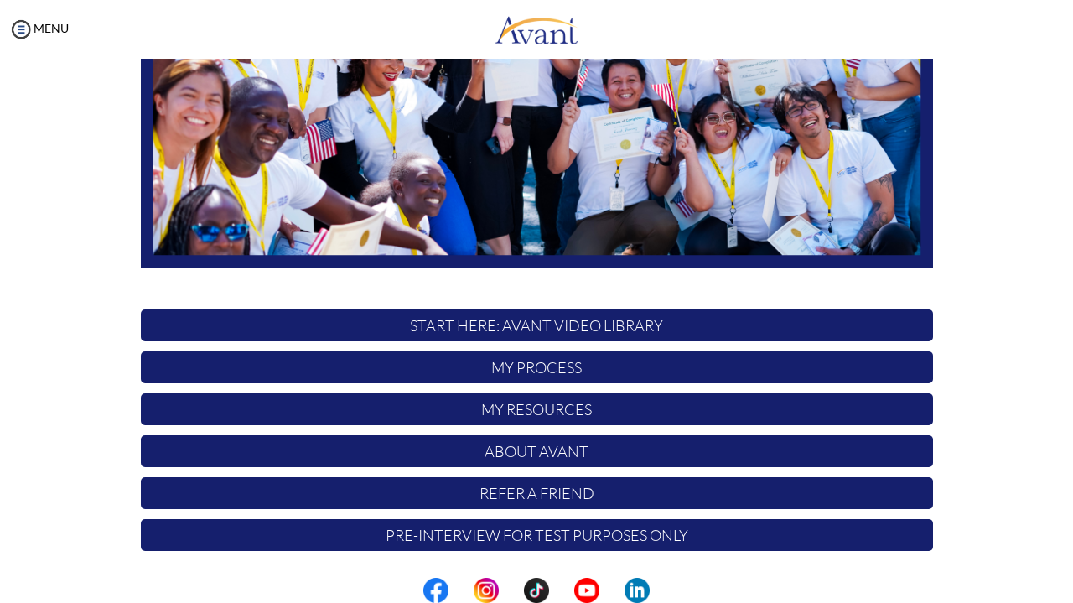
click at [812, 374] on p "My Process" at bounding box center [537, 367] width 793 height 32
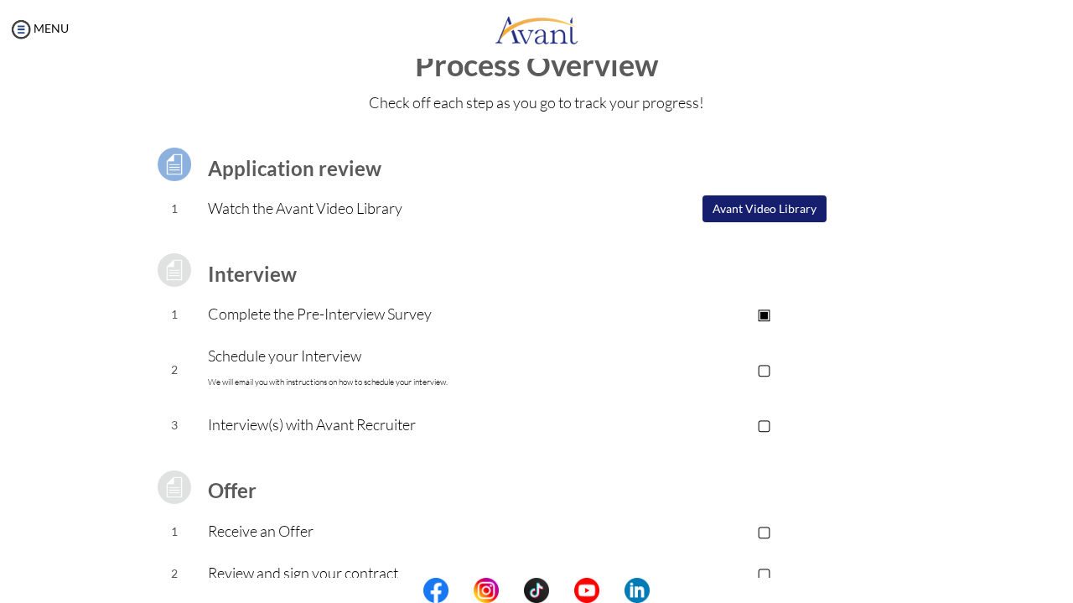
scroll to position [45, 0]
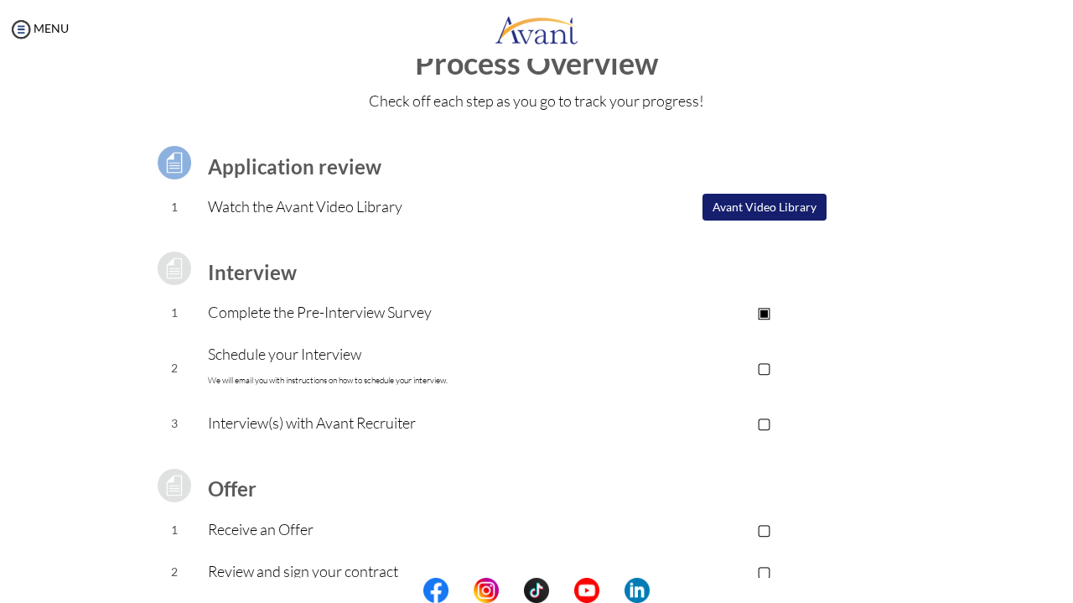
click at [771, 361] on p "▢" at bounding box center [764, 367] width 336 height 23
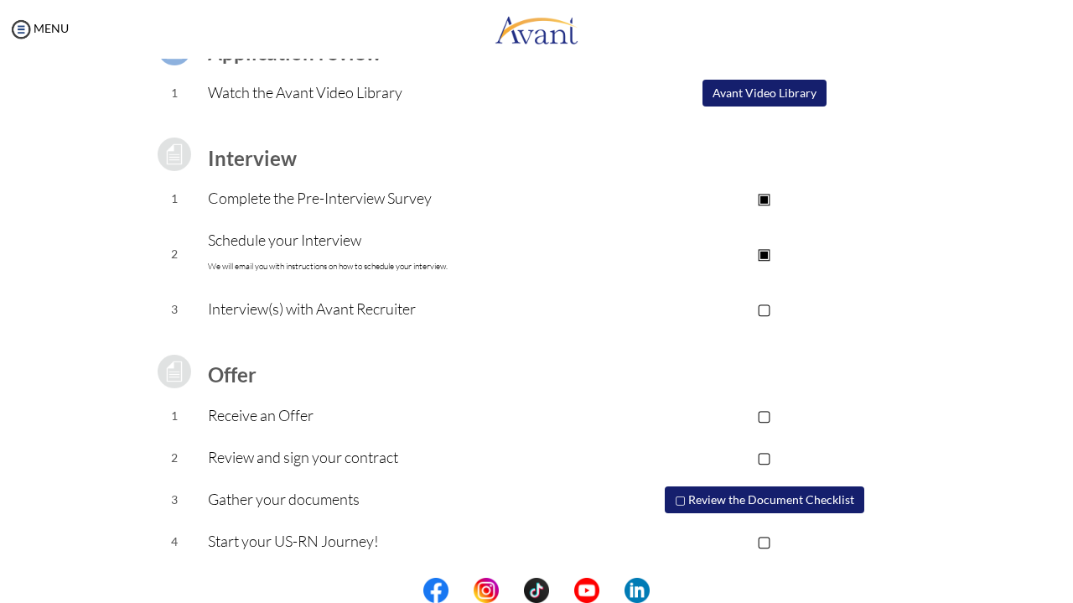
scroll to position [0, 0]
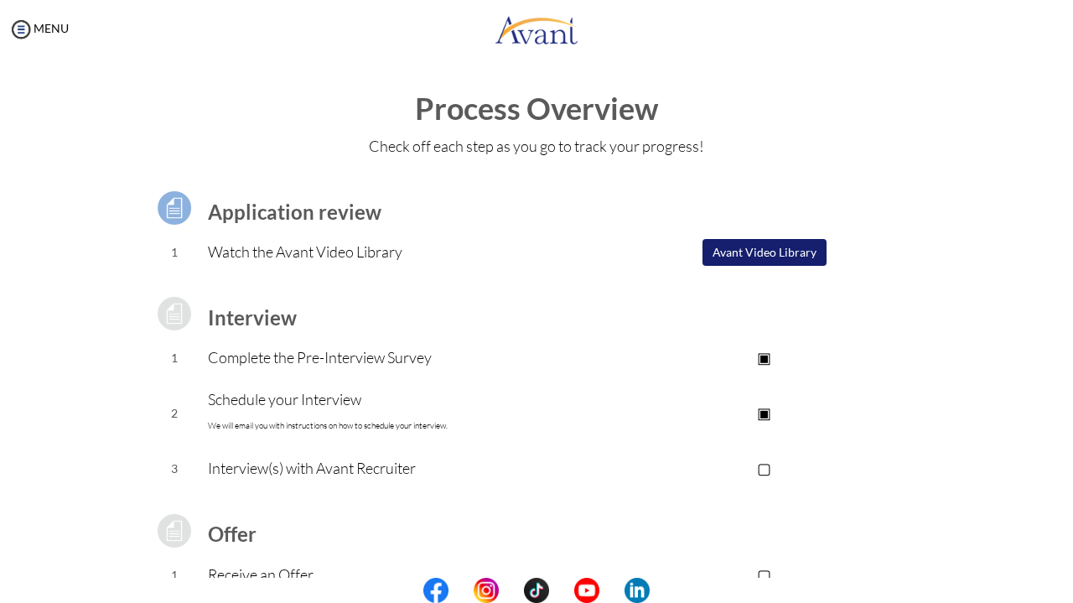
click at [763, 464] on p "▢" at bounding box center [764, 467] width 336 height 23
click at [858, 472] on p "▣" at bounding box center [764, 467] width 336 height 23
click at [772, 443] on td "▣" at bounding box center [764, 413] width 336 height 69
click at [764, 412] on p "▣" at bounding box center [764, 412] width 336 height 23
click at [780, 256] on button "Avant Video Library" at bounding box center [765, 252] width 124 height 27
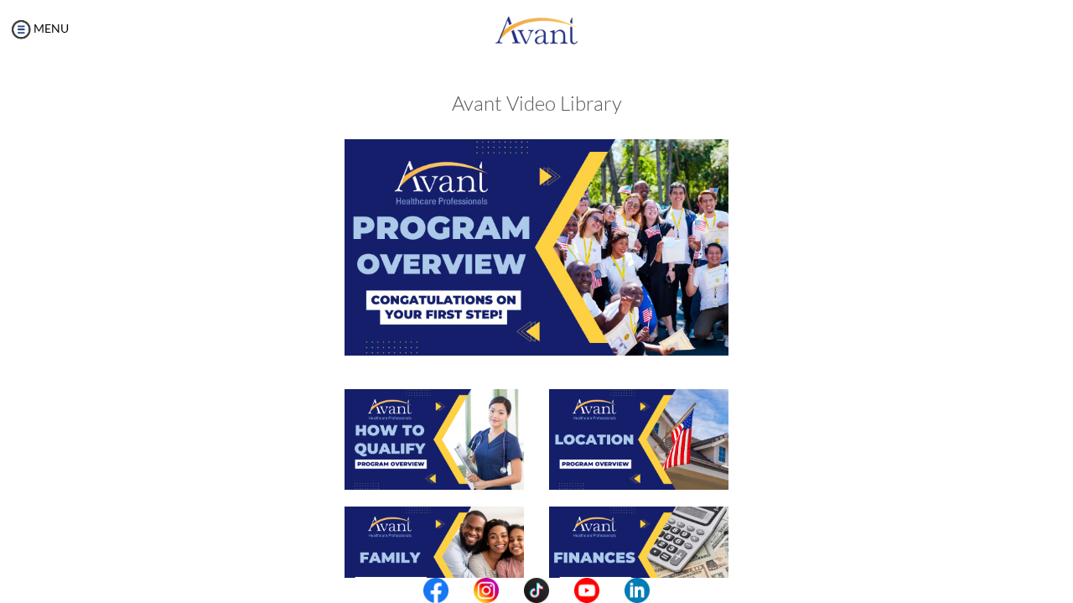
click at [629, 489] on img at bounding box center [638, 439] width 179 height 101
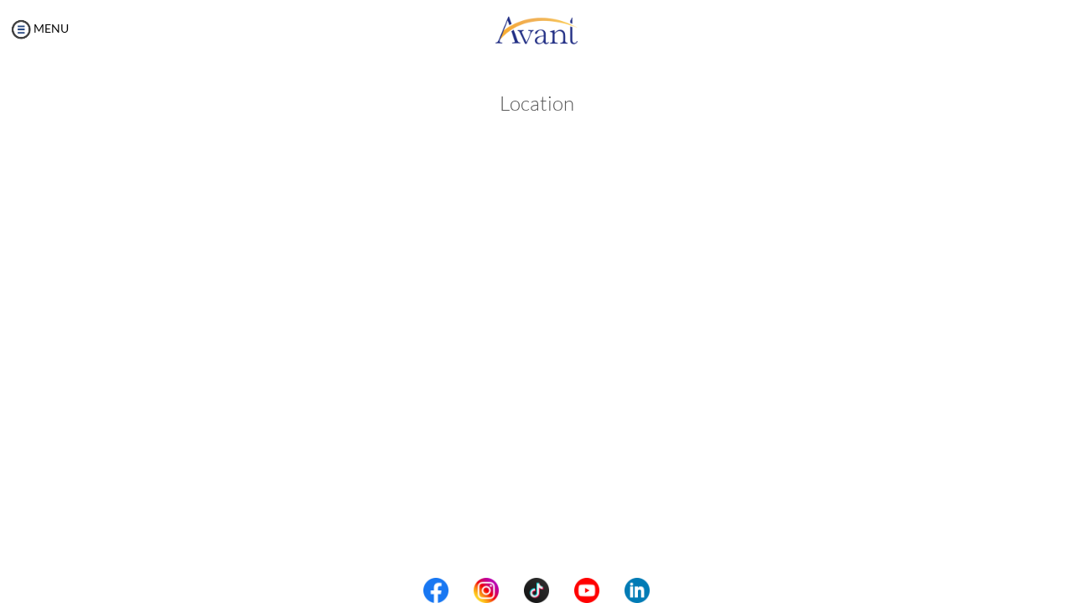
click at [369, 163] on div "Location Back to Avant Video Library" at bounding box center [536, 471] width 981 height 792
click at [37, 30] on link "MENU" at bounding box center [38, 28] width 60 height 14
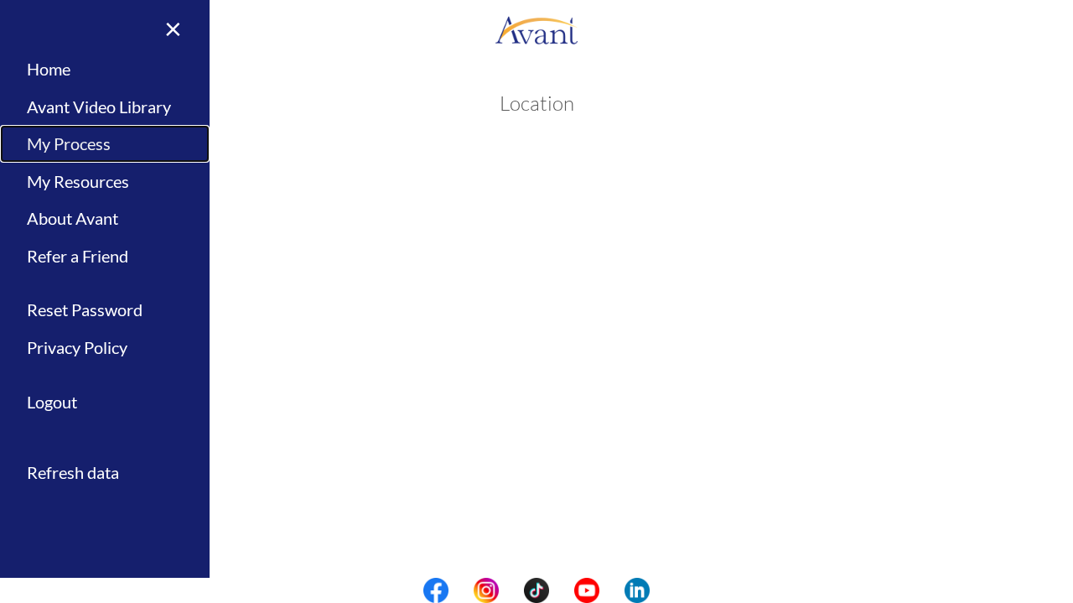
click at [105, 146] on link "My Process" at bounding box center [105, 144] width 210 height 38
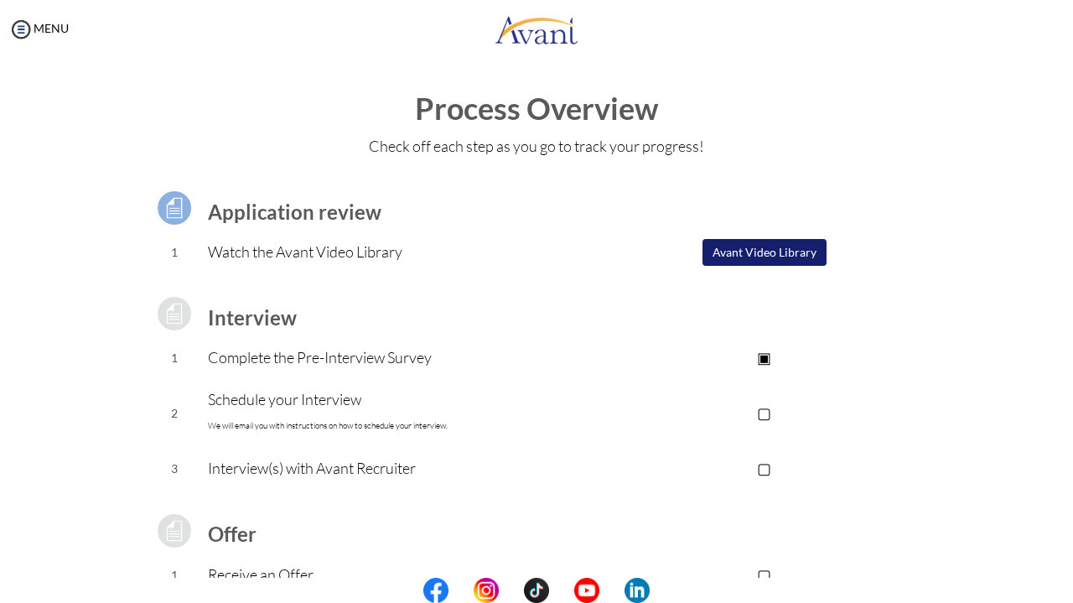
click at [716, 248] on button "Avant Video Library" at bounding box center [765, 252] width 124 height 27
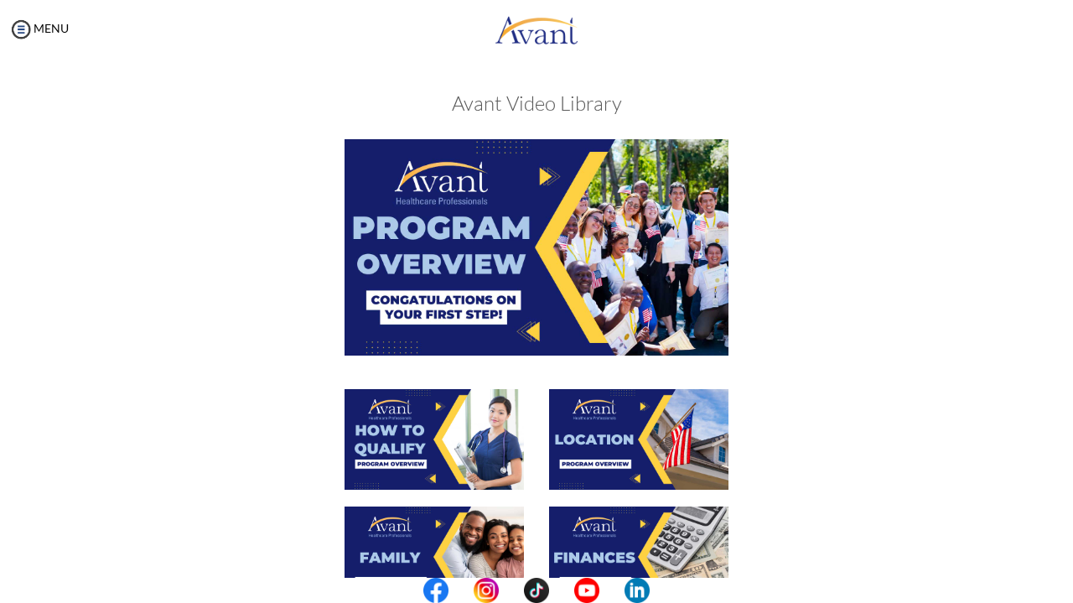
click at [808, 472] on div at bounding box center [537, 447] width 818 height 117
click at [20, 27] on img at bounding box center [20, 29] width 25 height 25
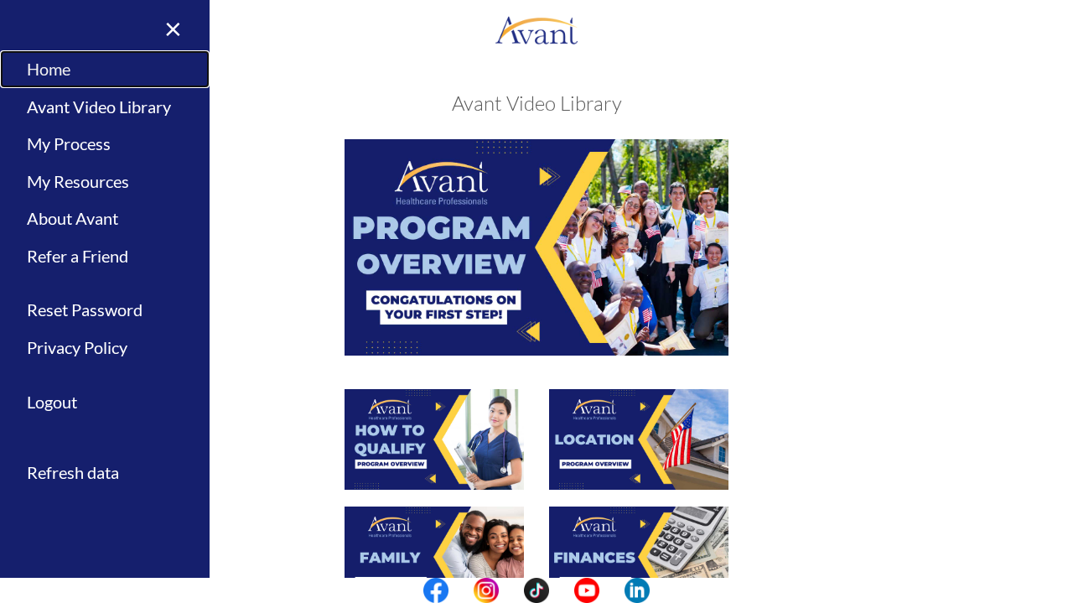
click at [85, 71] on link "Home" at bounding box center [105, 69] width 210 height 38
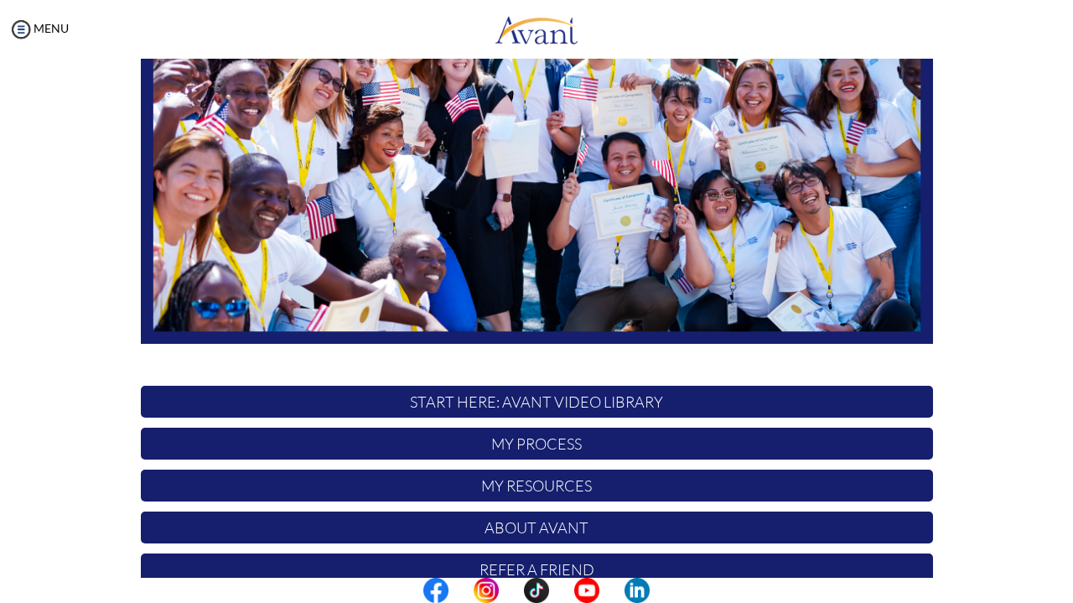
scroll to position [329, 0]
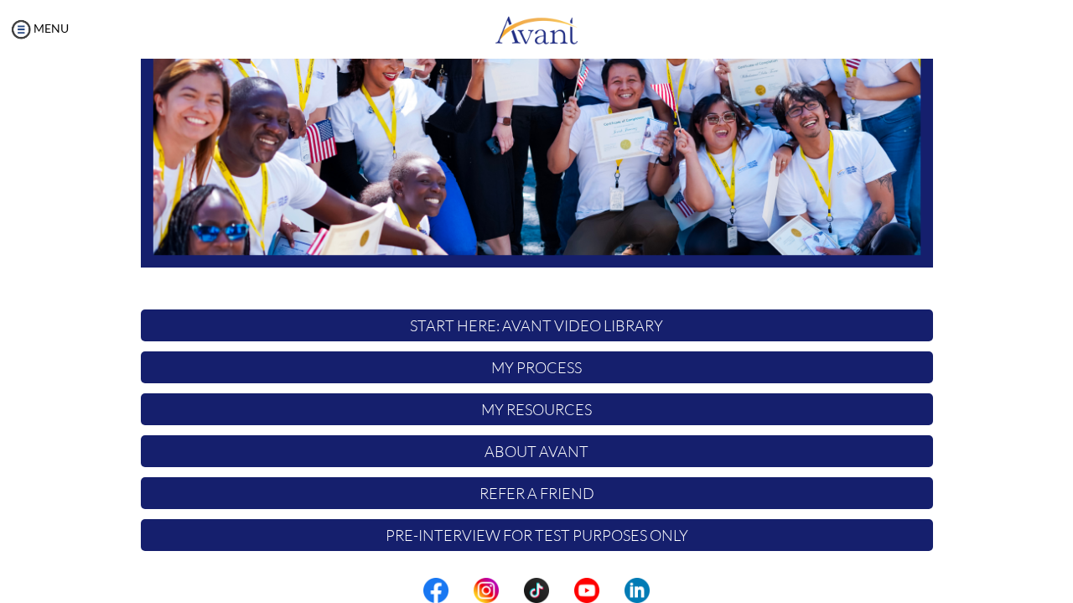
click at [626, 414] on p "My Resources" at bounding box center [537, 409] width 793 height 32
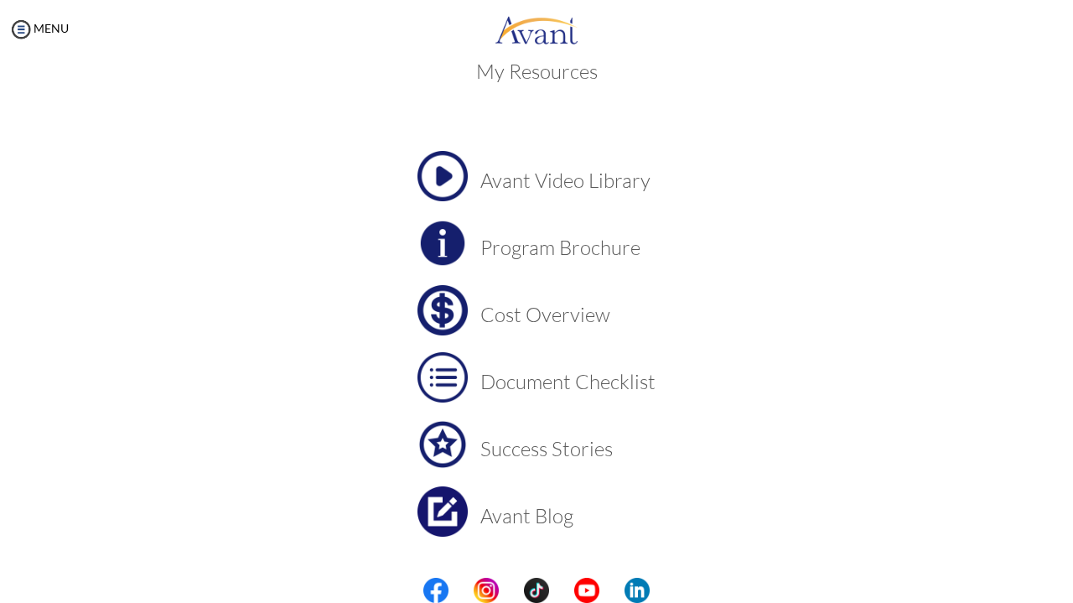
scroll to position [0, 0]
